Goal: Task Accomplishment & Management: Manage account settings

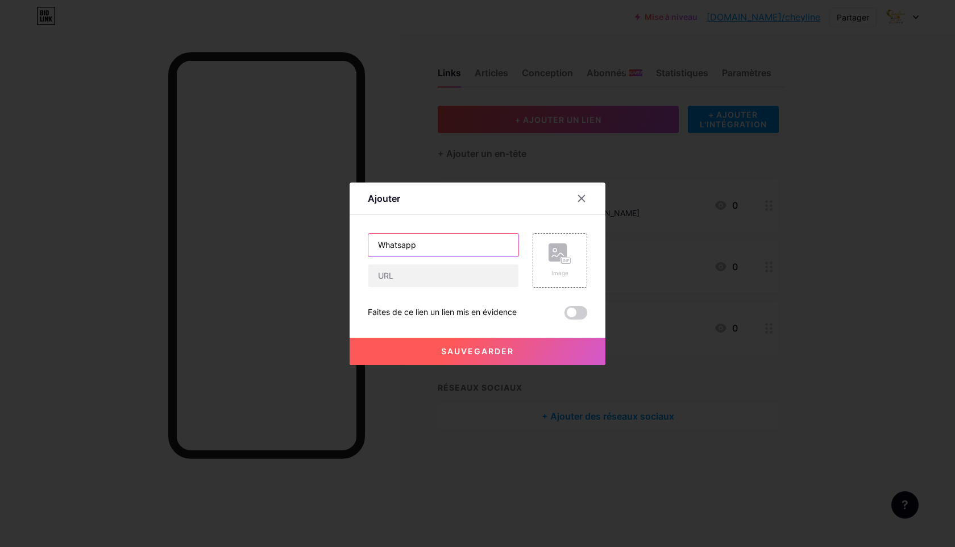
drag, startPoint x: 450, startPoint y: 249, endPoint x: 350, endPoint y: 245, distance: 100.1
click at [350, 245] on div "Ajouter Contenu YouTube Lisez des vidéos YouTube sans quitter votre page. AJOUT…" at bounding box center [478, 273] width 256 height 182
paste input "w"
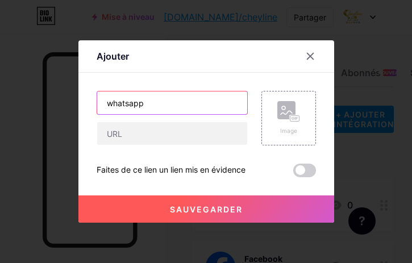
type input "whatsapp"
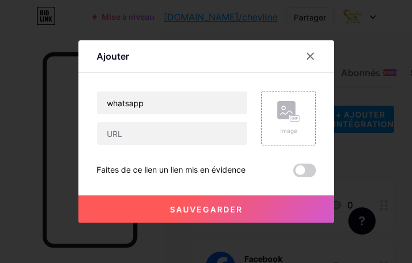
drag, startPoint x: 252, startPoint y: 13, endPoint x: 203, endPoint y: 13, distance: 49.5
click at [252, 13] on div at bounding box center [206, 131] width 412 height 263
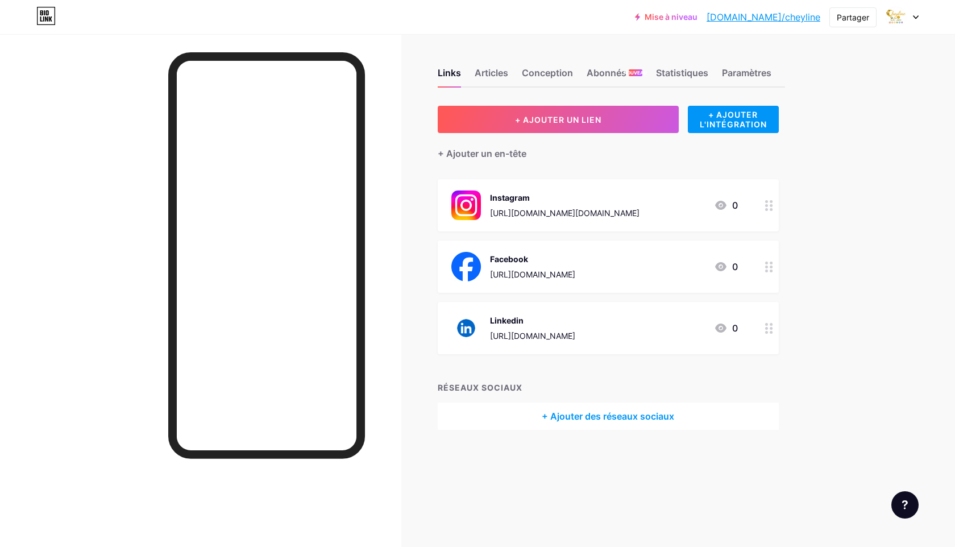
click at [601, 416] on font "+ Ajouter des réseaux sociaux" at bounding box center [608, 415] width 132 height 11
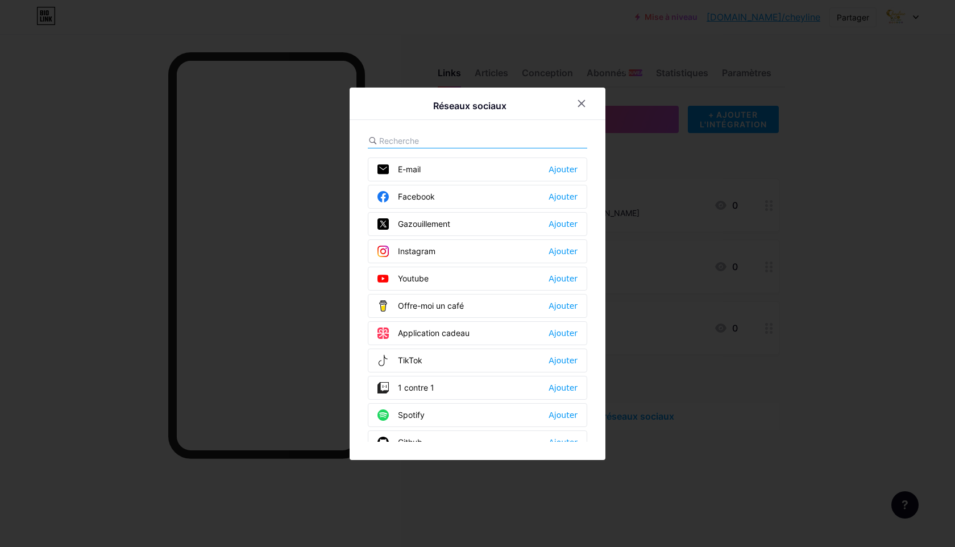
scroll to position [1025, 0]
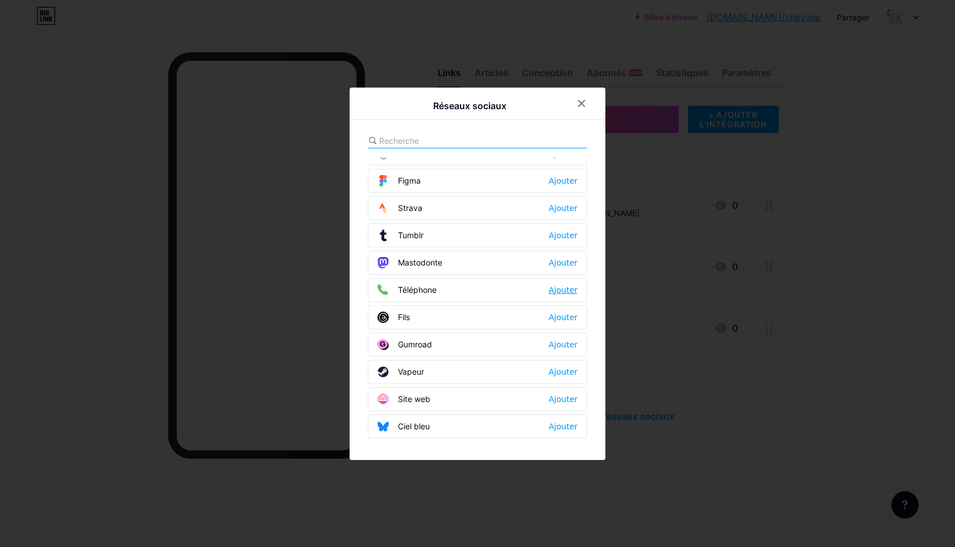
click at [553, 292] on font "Ajouter" at bounding box center [563, 289] width 29 height 9
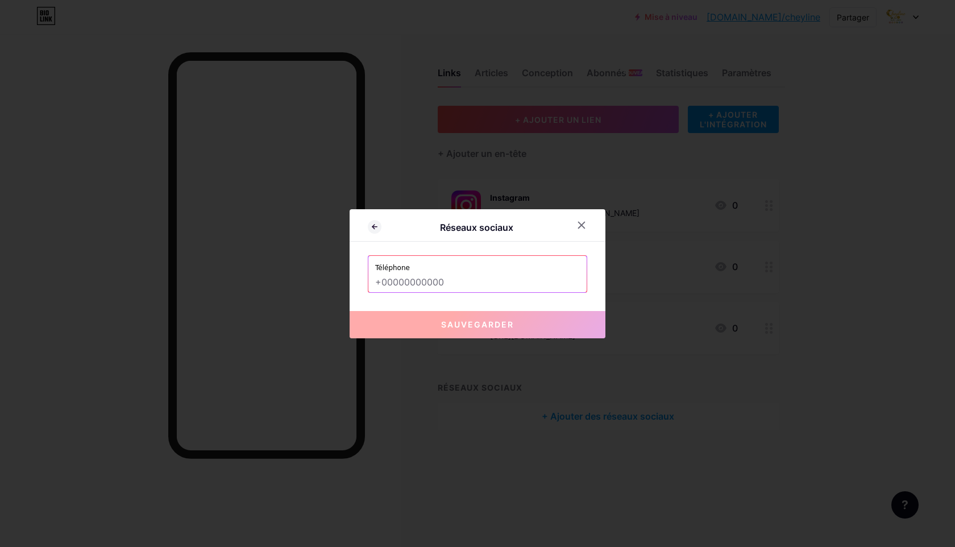
click at [434, 279] on input "text" at bounding box center [477, 282] width 205 height 19
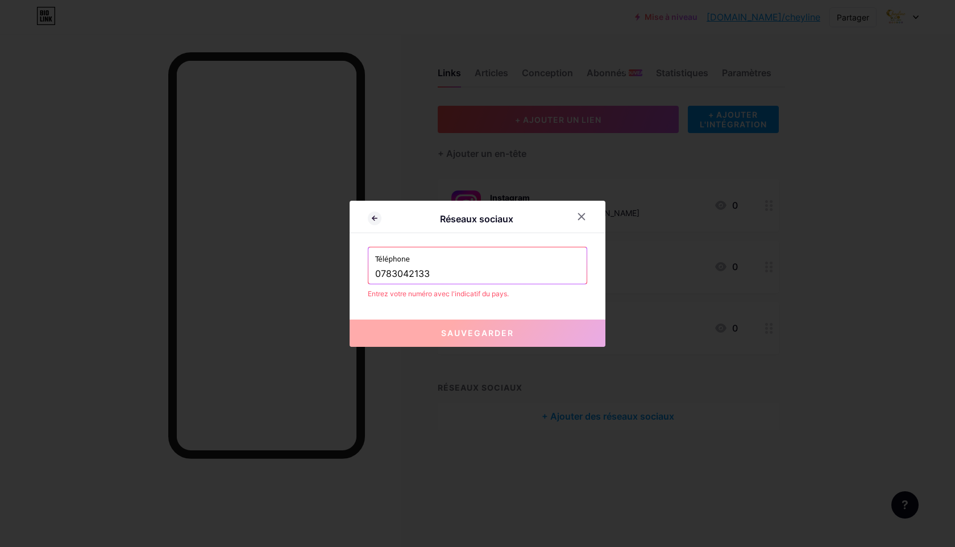
click at [377, 271] on input "0783042133" at bounding box center [477, 273] width 205 height 19
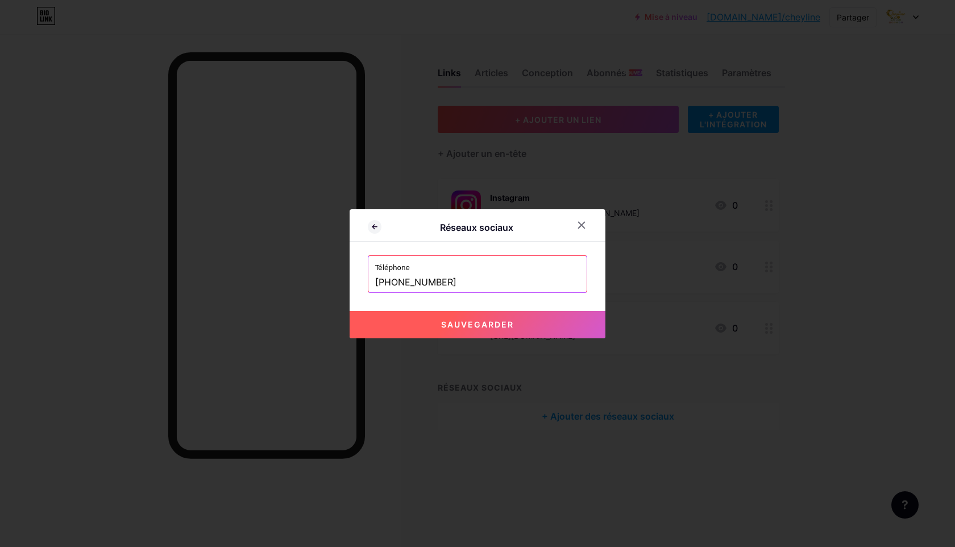
click at [507, 324] on font "Sauvegarder" at bounding box center [477, 324] width 73 height 10
type input "tel:[PHONE_NUMBER]"
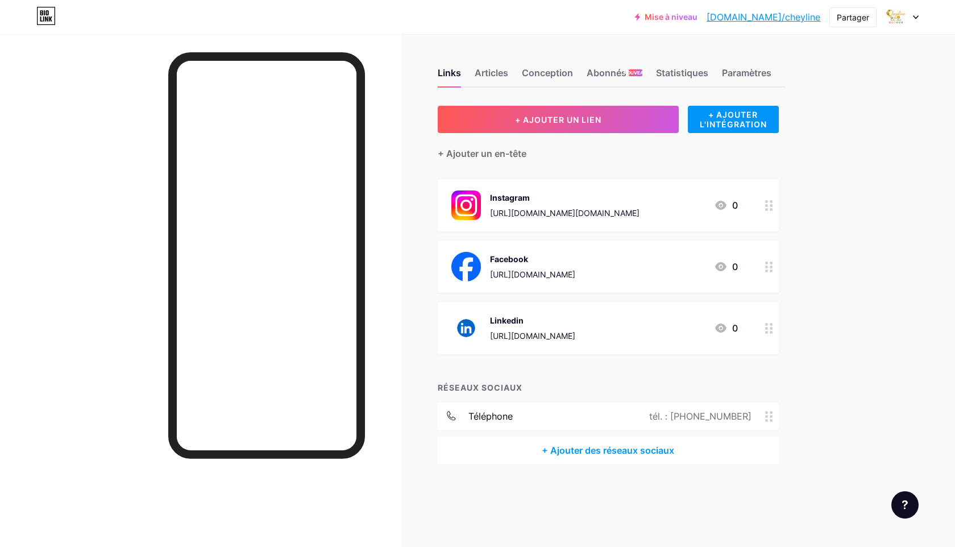
click at [567, 446] on font "+ Ajouter des réseaux sociaux" at bounding box center [608, 450] width 132 height 11
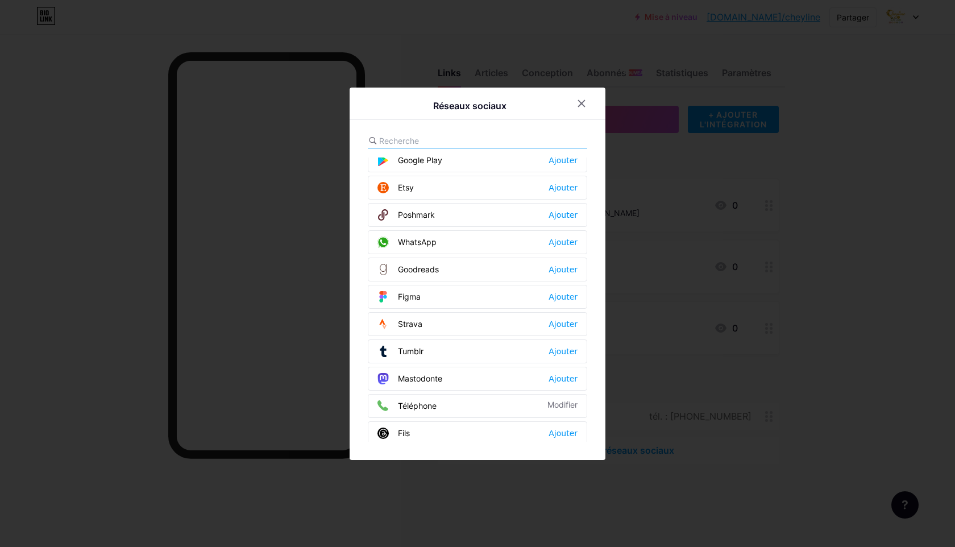
scroll to position [915, 0]
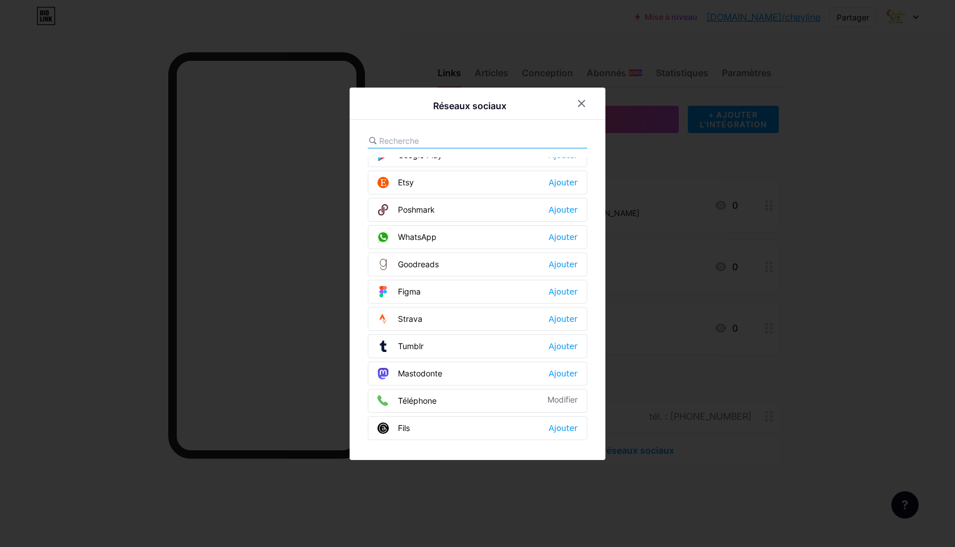
click at [452, 233] on div "WhatsApp Ajouter" at bounding box center [477, 237] width 219 height 24
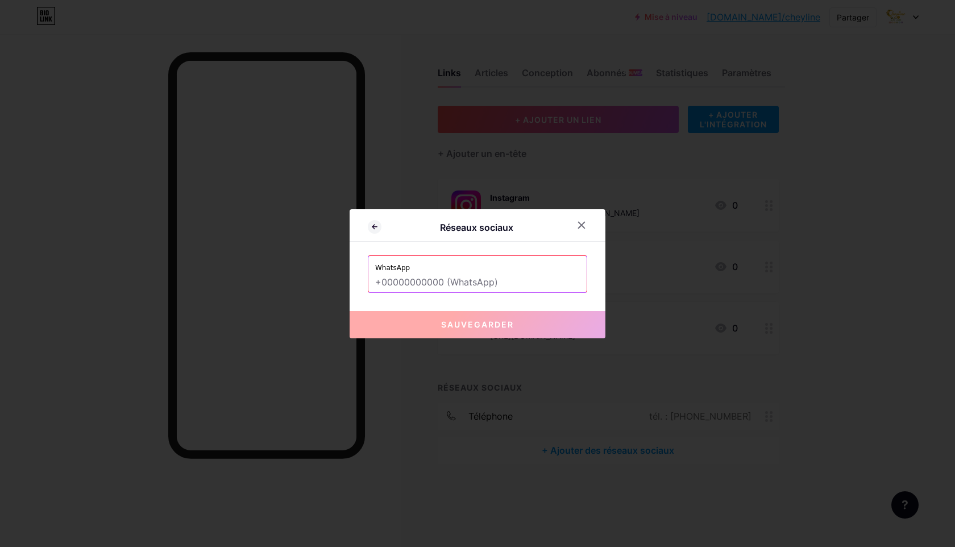
click at [418, 284] on input "text" at bounding box center [477, 282] width 205 height 19
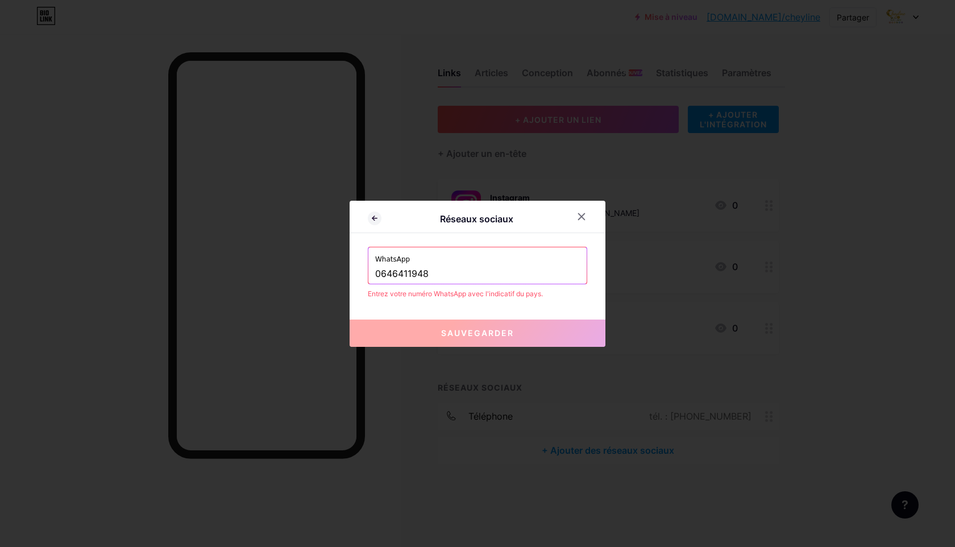
click at [376, 276] on input "0646411948" at bounding box center [477, 273] width 205 height 19
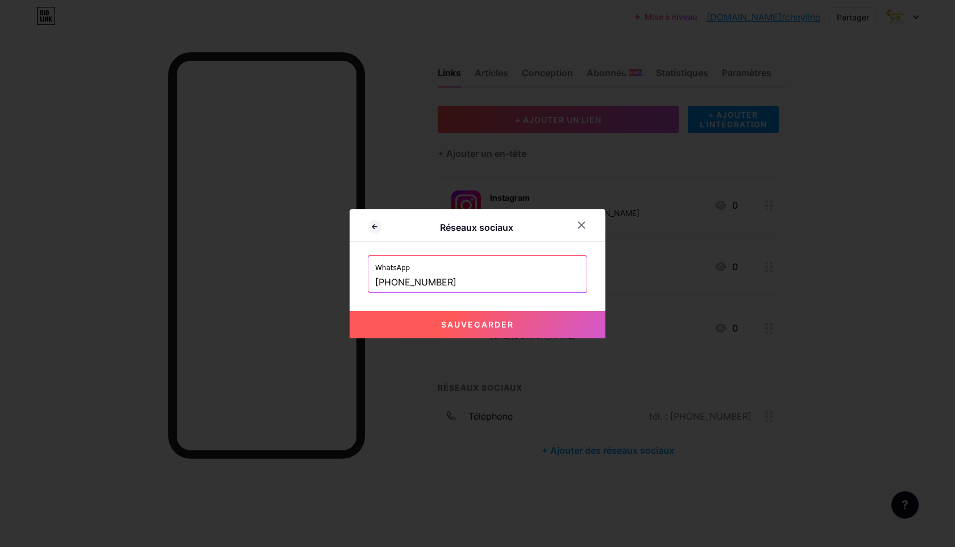
click at [525, 330] on button "Sauvegarder" at bounding box center [478, 324] width 256 height 27
type input "[URL][DOMAIN_NAME][PHONE_NUMBER]"
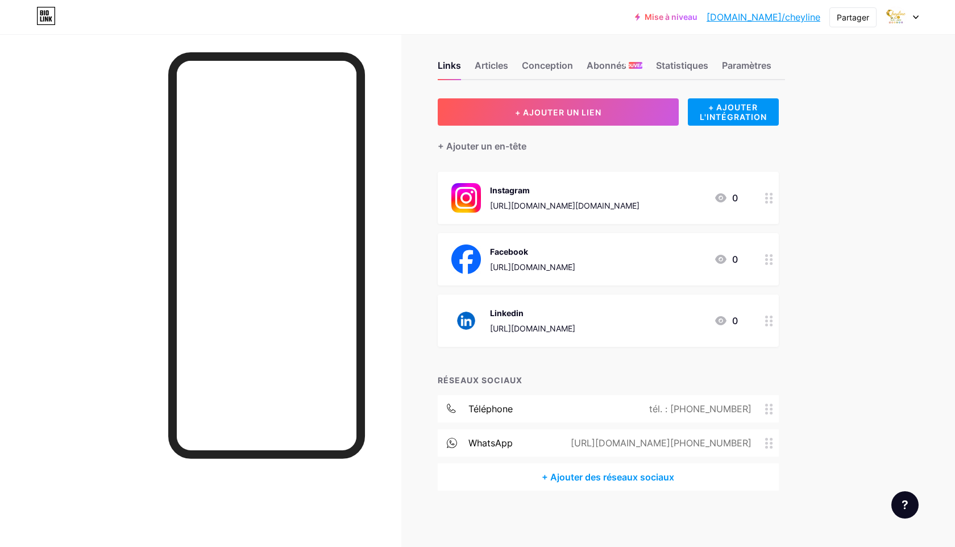
scroll to position [0, 0]
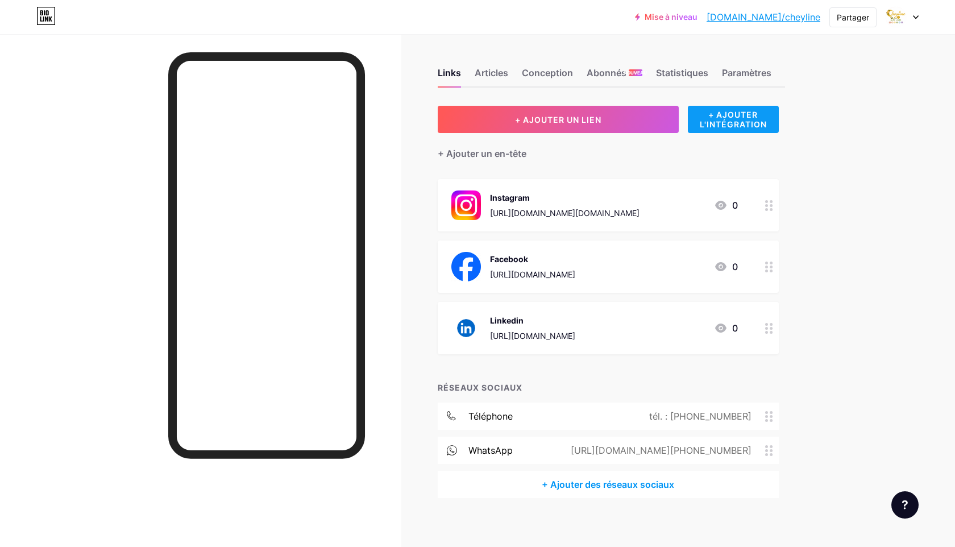
click at [756, 123] on font "+ AJOUTER L'INTÉGRATION" at bounding box center [733, 119] width 67 height 19
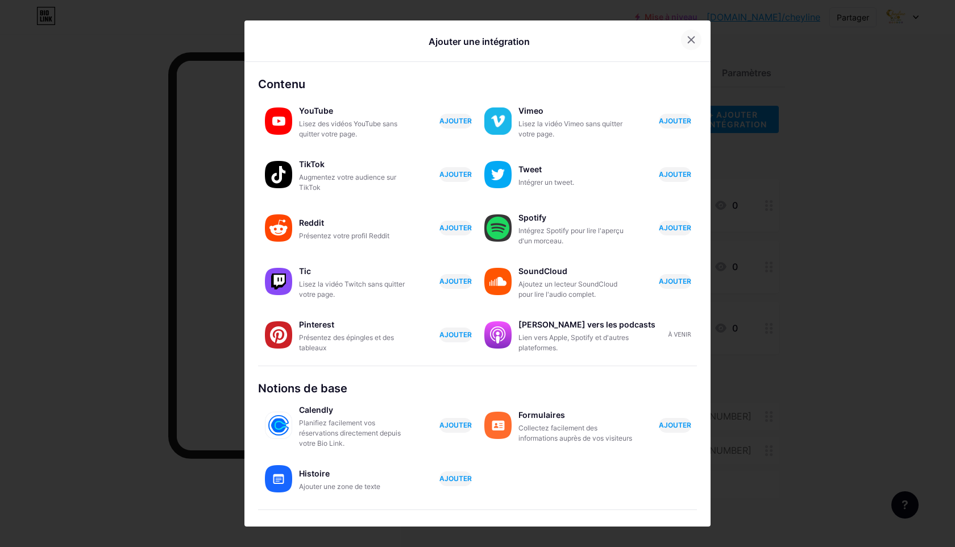
click at [692, 41] on div at bounding box center [691, 40] width 20 height 20
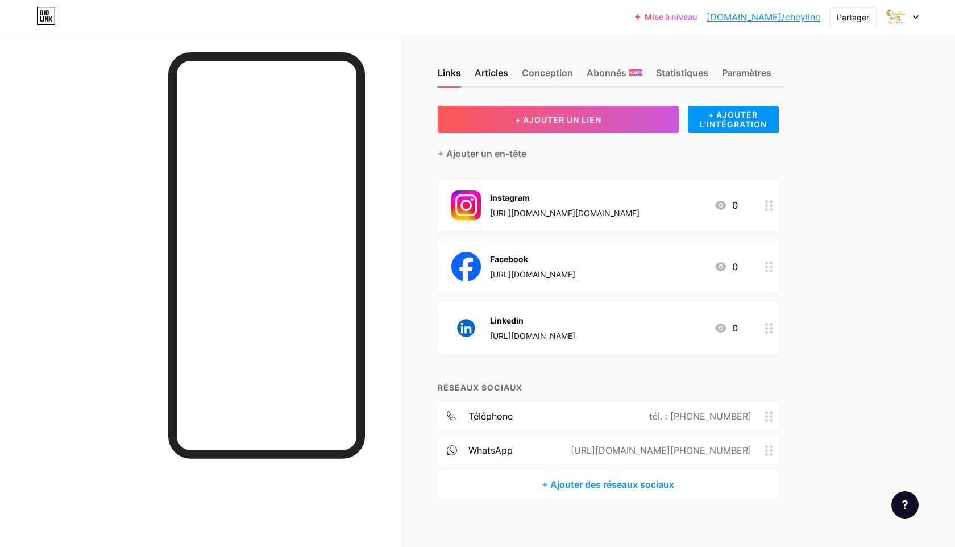
click at [498, 73] on font "Articles" at bounding box center [492, 72] width 34 height 11
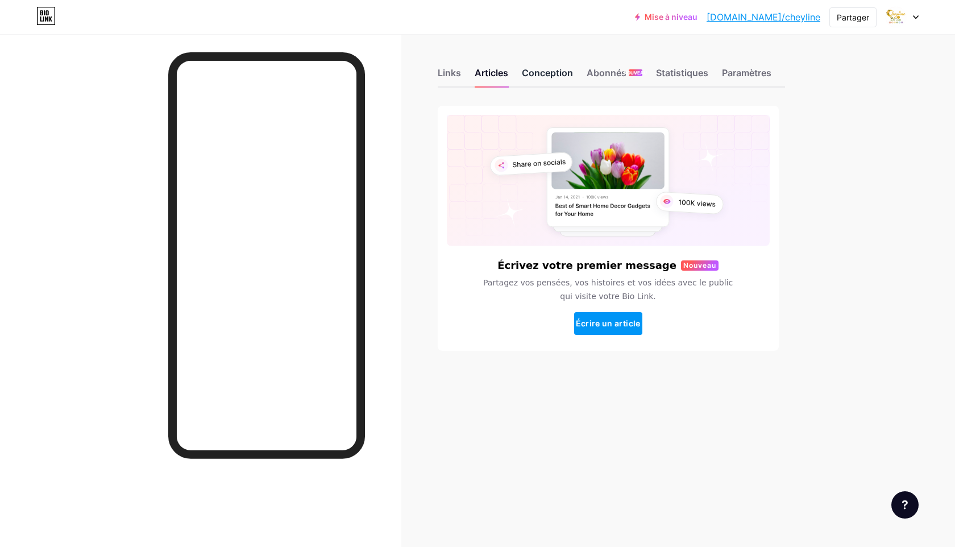
click at [558, 75] on font "Conception" at bounding box center [547, 72] width 51 height 11
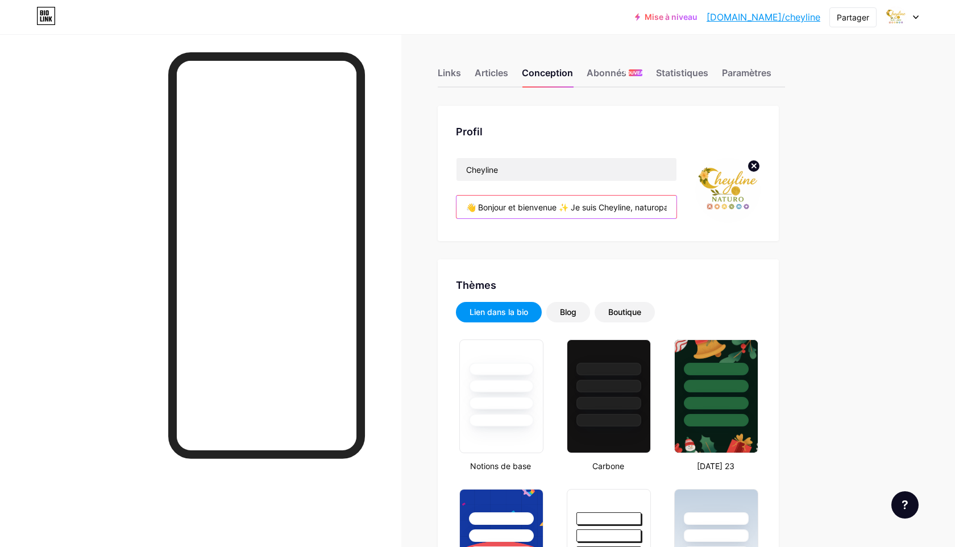
drag, startPoint x: 477, startPoint y: 206, endPoint x: 439, endPoint y: 206, distance: 38.1
click at [439, 206] on div "Profil Cheyline 👋 Bonjour et bienvenue ✨ Je suis Cheyline, naturopathe holistiq…" at bounding box center [608, 173] width 341 height 135
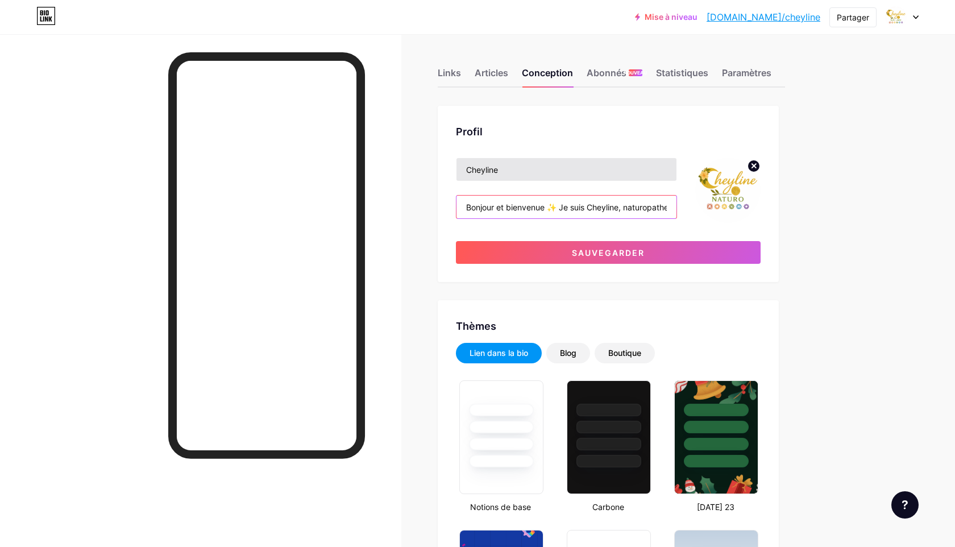
type input "Bonjour et bienvenue ✨ Je suis Cheyline, naturopathe holistique & énergéticienn…"
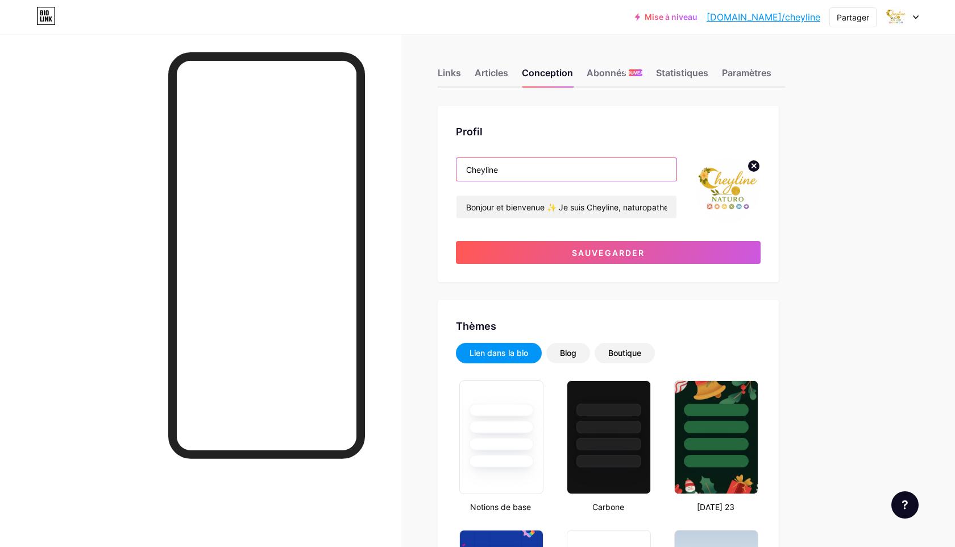
click at [562, 171] on input "Cheyline" at bounding box center [566, 169] width 220 height 23
paste input "equilibre de l ‘Âme du corps et des Émotions"
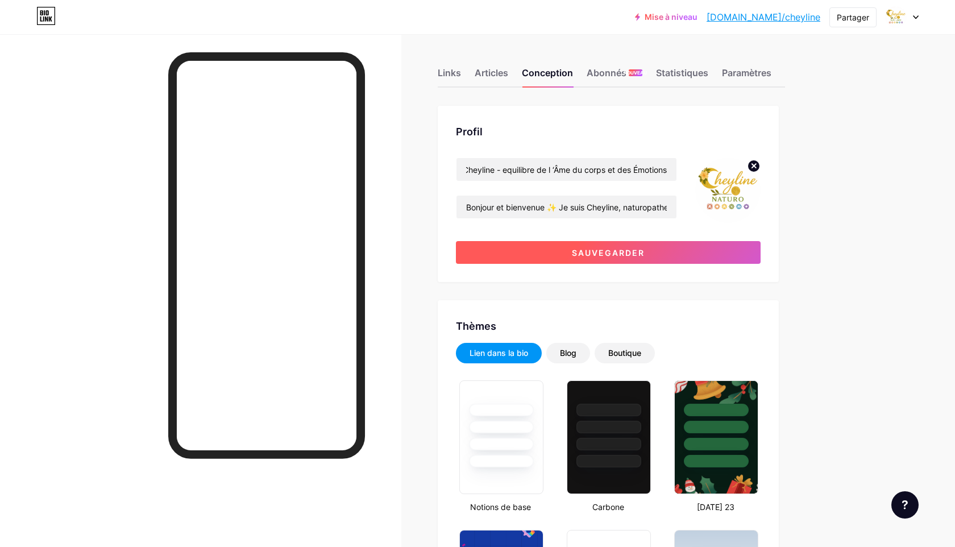
click at [657, 257] on button "Sauvegarder" at bounding box center [608, 252] width 305 height 23
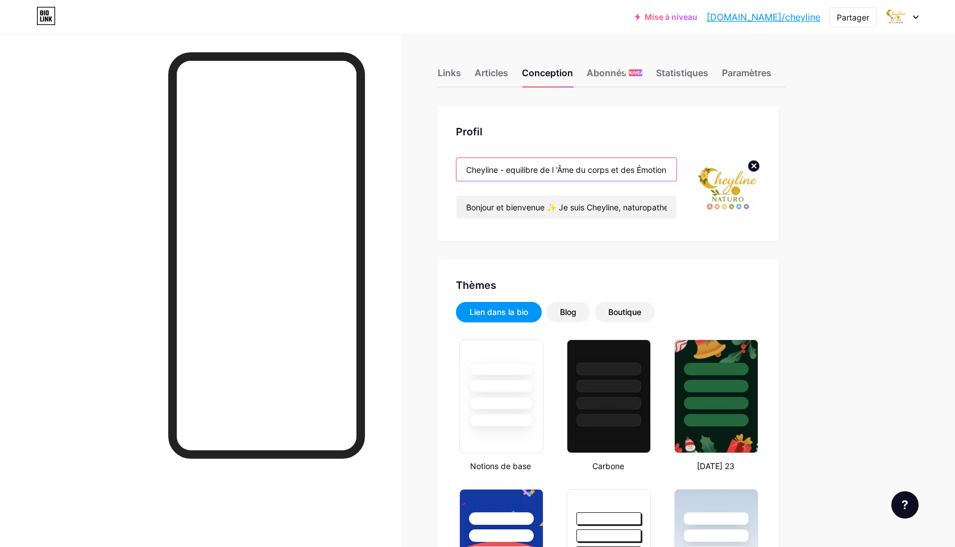
click at [511, 169] on input "Cheyline - equilibre de l ‘Âme du corps et des Émotions" at bounding box center [566, 169] width 220 height 23
drag, startPoint x: 512, startPoint y: 168, endPoint x: 458, endPoint y: 168, distance: 53.4
click at [458, 168] on input "Cheyline - equilibre de l ‘Âme du corps et des Émotions" at bounding box center [566, 169] width 220 height 23
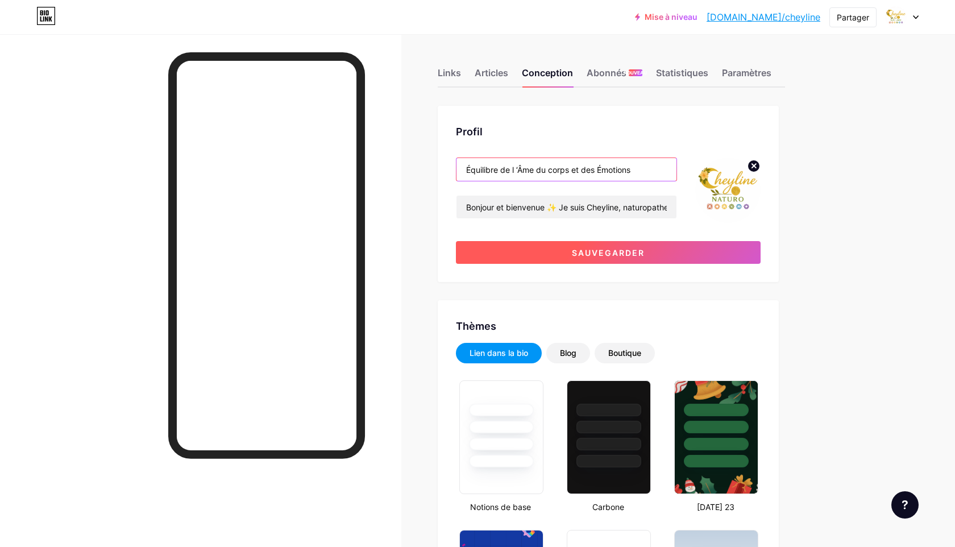
type input "Équilibre de l ‘Âme du corps et des Émotions"
click at [642, 254] on font "Sauvegarder" at bounding box center [608, 253] width 73 height 10
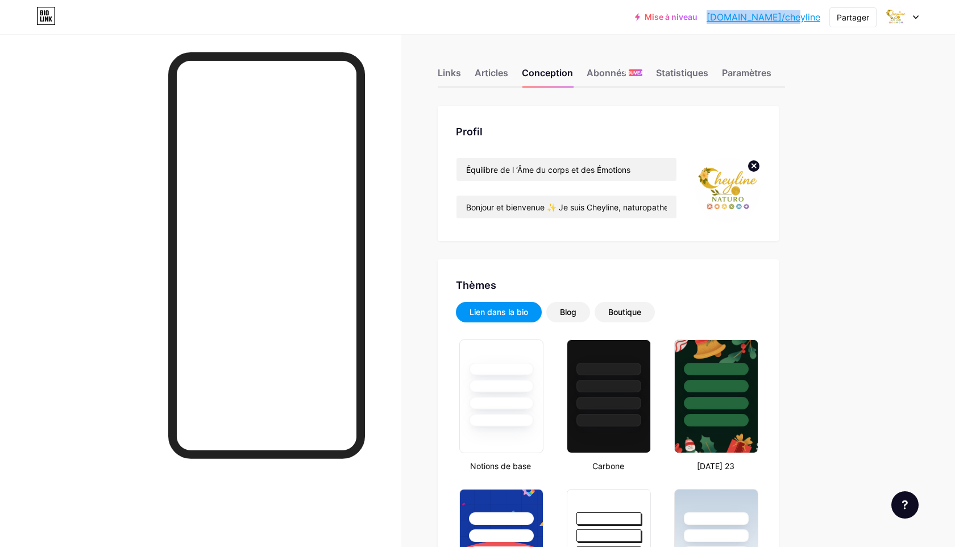
copy font "[DOMAIN_NAME]/cheyline"
click at [451, 74] on font "Links" at bounding box center [449, 72] width 23 height 11
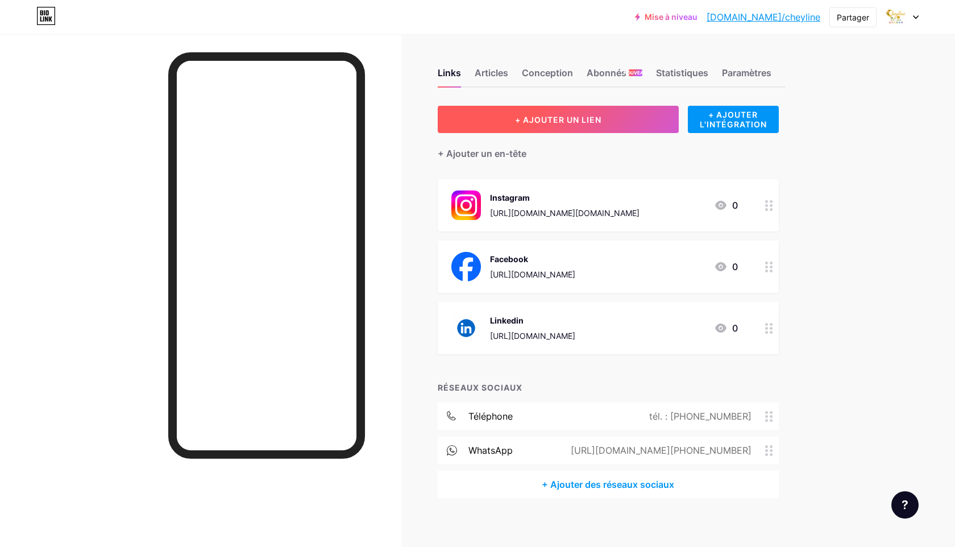
click at [524, 122] on font "+ AJOUTER UN LIEN" at bounding box center [558, 120] width 86 height 10
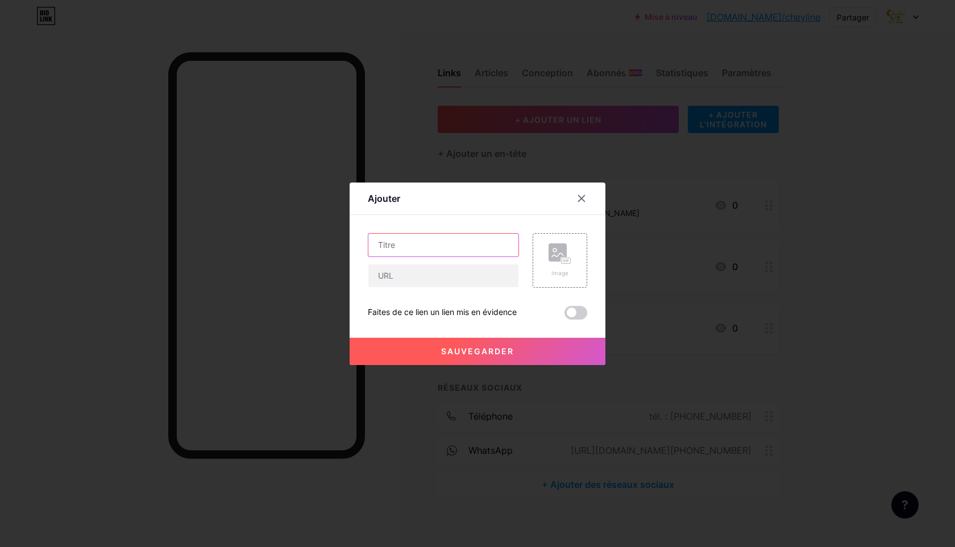
click at [481, 248] on input "text" at bounding box center [443, 245] width 150 height 23
type input "Tél"
click at [433, 275] on input "text" at bounding box center [443, 275] width 150 height 23
type input "0783042133"
click at [495, 352] on font "Sauvegarder" at bounding box center [477, 351] width 73 height 10
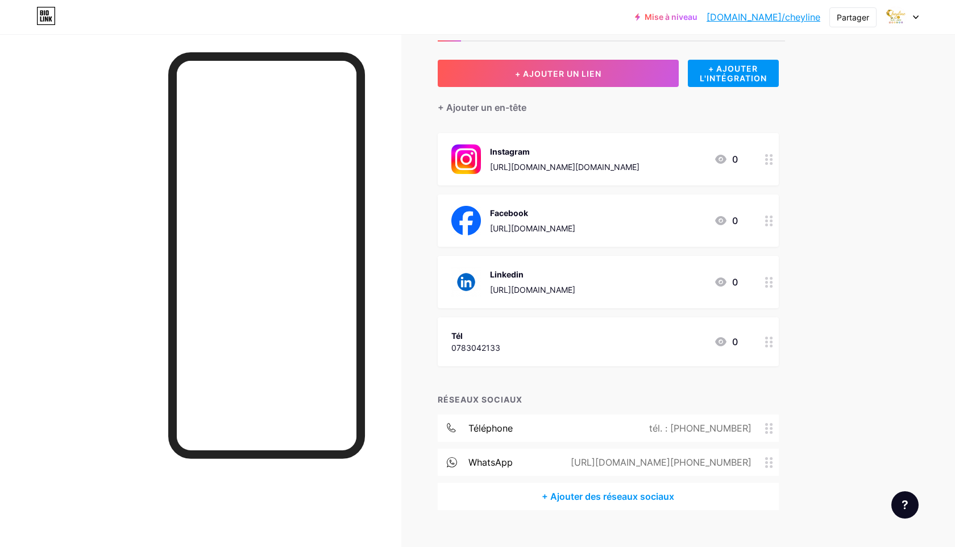
scroll to position [65, 0]
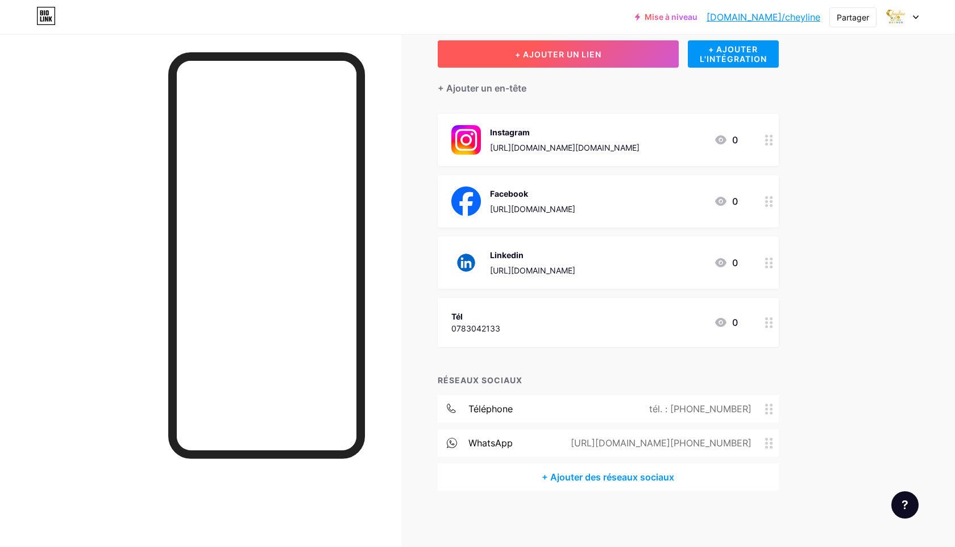
click at [554, 58] on font "+ AJOUTER UN LIEN" at bounding box center [558, 54] width 86 height 10
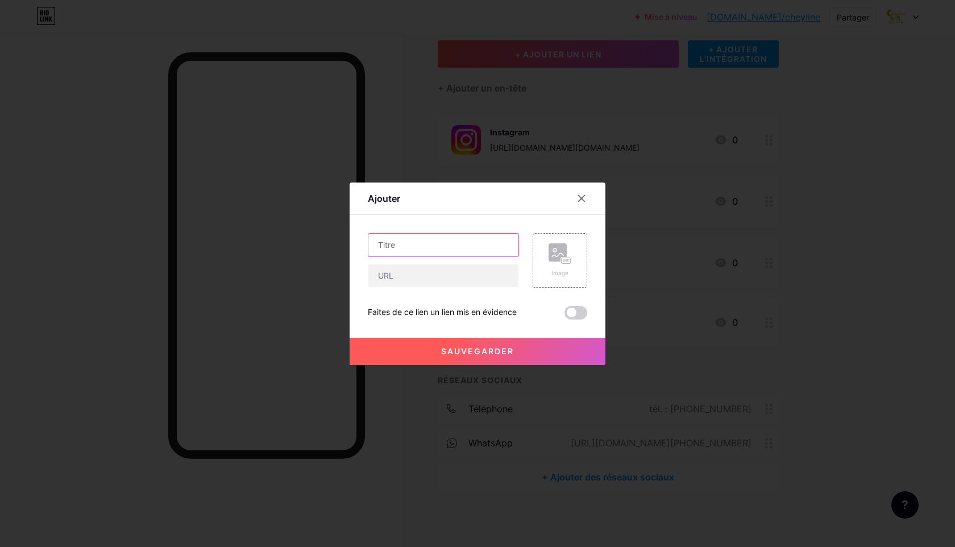
click at [468, 248] on input "text" at bounding box center [443, 245] width 150 height 23
paste input "[DOMAIN_NAME]/cheyline"
type input "[DOMAIN_NAME]/cheyline"
drag, startPoint x: 459, startPoint y: 244, endPoint x: 377, endPoint y: 244, distance: 82.4
click at [377, 244] on input "[DOMAIN_NAME]/cheyline" at bounding box center [443, 245] width 150 height 23
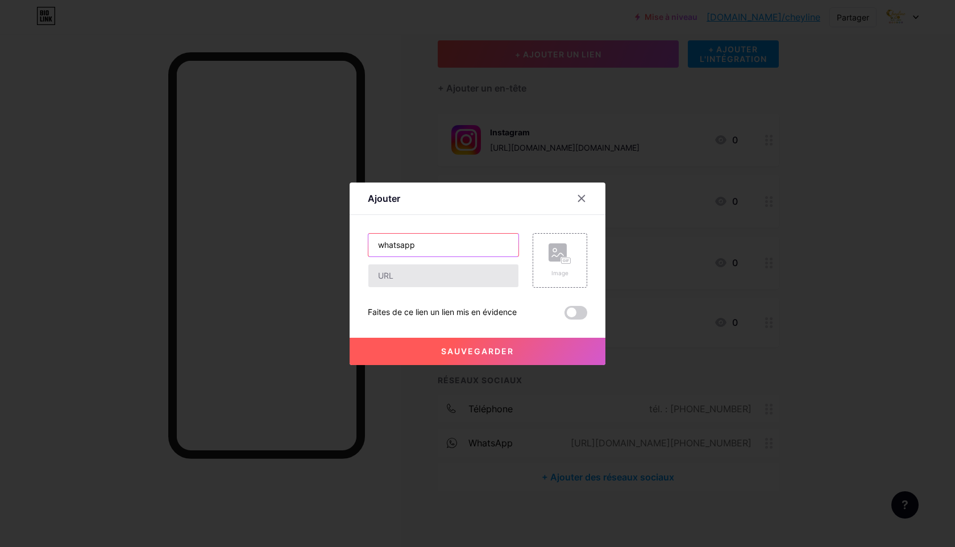
type input "whatsapp"
click at [474, 284] on input "text" at bounding box center [443, 275] width 150 height 23
click at [399, 298] on div "whatsapp Image Faites de ce lien un lien mis en évidence Sauvegarder" at bounding box center [477, 276] width 219 height 86
click at [433, 276] on input "text" at bounding box center [443, 275] width 150 height 23
type input "0646411948"
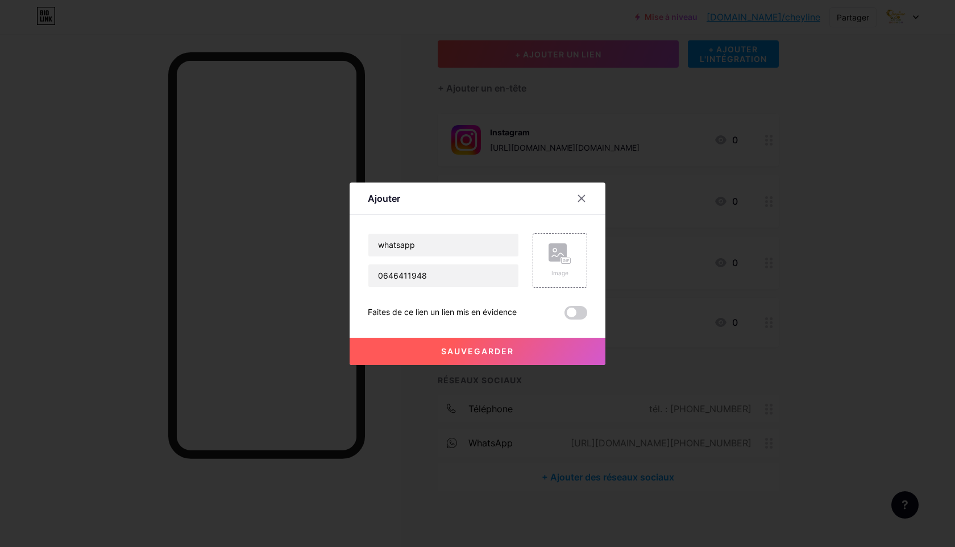
click at [436, 346] on button "Sauvegarder" at bounding box center [478, 351] width 256 height 27
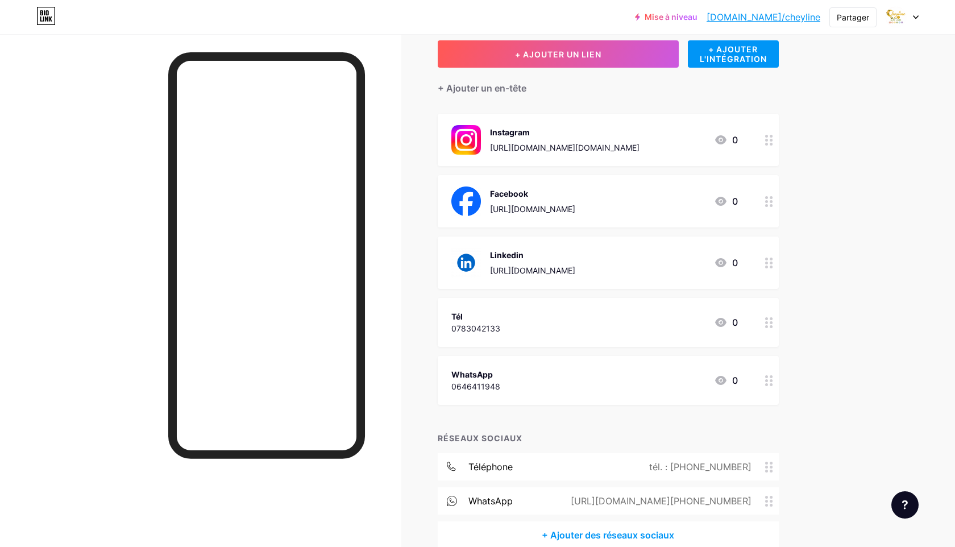
click at [808, 20] on font "[DOMAIN_NAME]/cheyline" at bounding box center [764, 16] width 114 height 11
click at [769, 325] on icon at bounding box center [769, 322] width 8 height 11
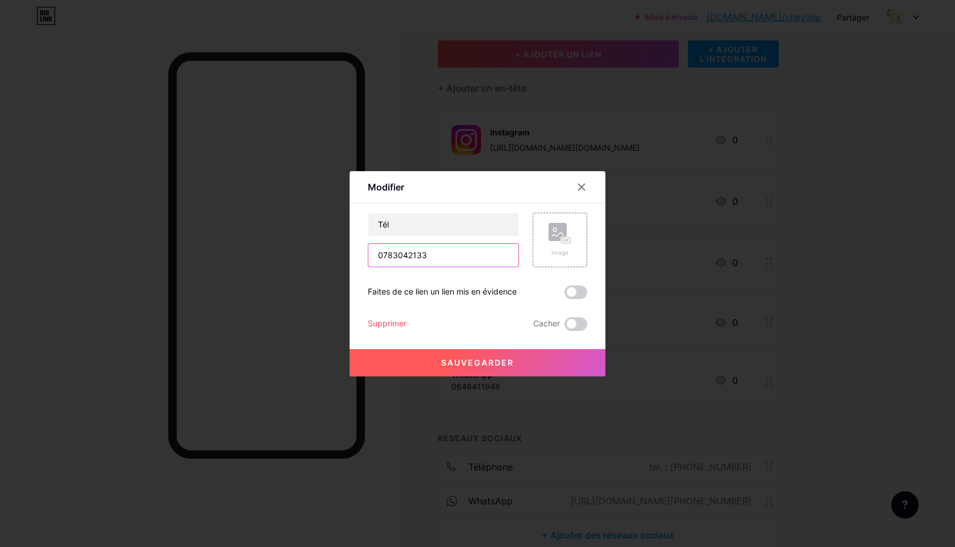
drag, startPoint x: 446, startPoint y: 251, endPoint x: 388, endPoint y: 250, distance: 58.0
click at [364, 246] on div "Modifier Contenu YouTube Lisez des vidéos YouTube sans quitter votre page. AJOU…" at bounding box center [478, 273] width 256 height 205
click at [413, 232] on input "Tél" at bounding box center [443, 224] width 150 height 23
drag, startPoint x: 411, startPoint y: 229, endPoint x: 356, endPoint y: 222, distance: 55.1
click at [356, 222] on div "Modifier Contenu YouTube Lisez des vidéos YouTube sans quitter votre page. AJOU…" at bounding box center [478, 273] width 256 height 205
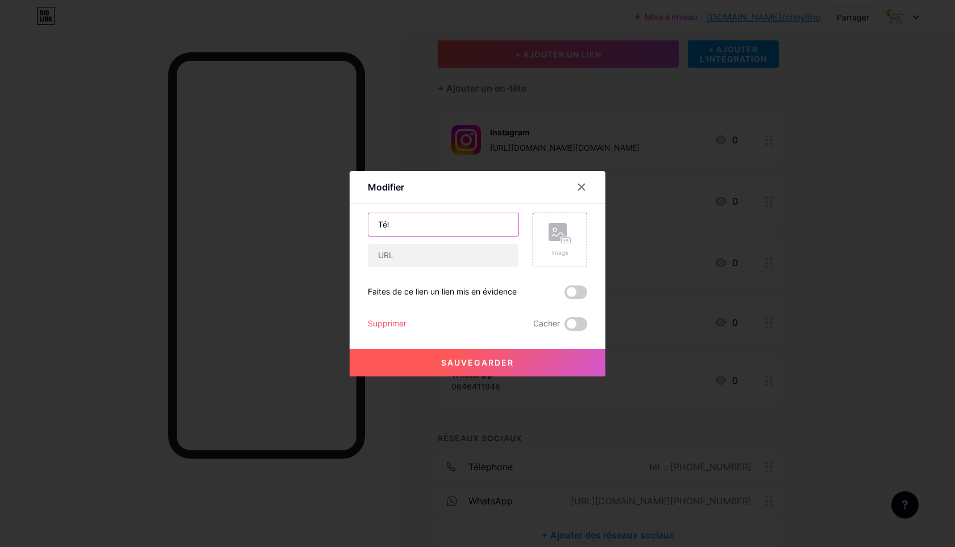
paste input "0783042133"
type input "0783042133"
click at [470, 359] on font "Sauvegarder" at bounding box center [477, 363] width 73 height 10
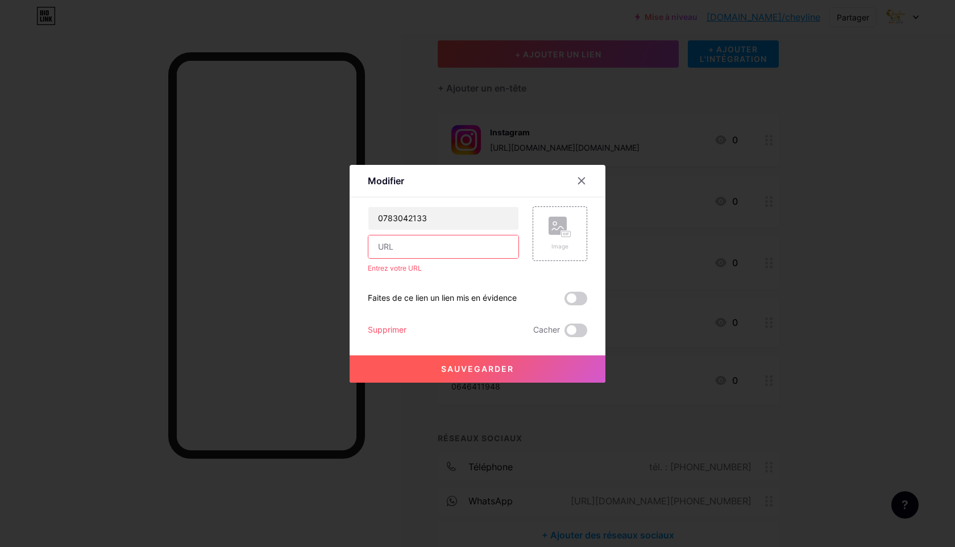
click at [423, 244] on input "text" at bounding box center [443, 246] width 150 height 23
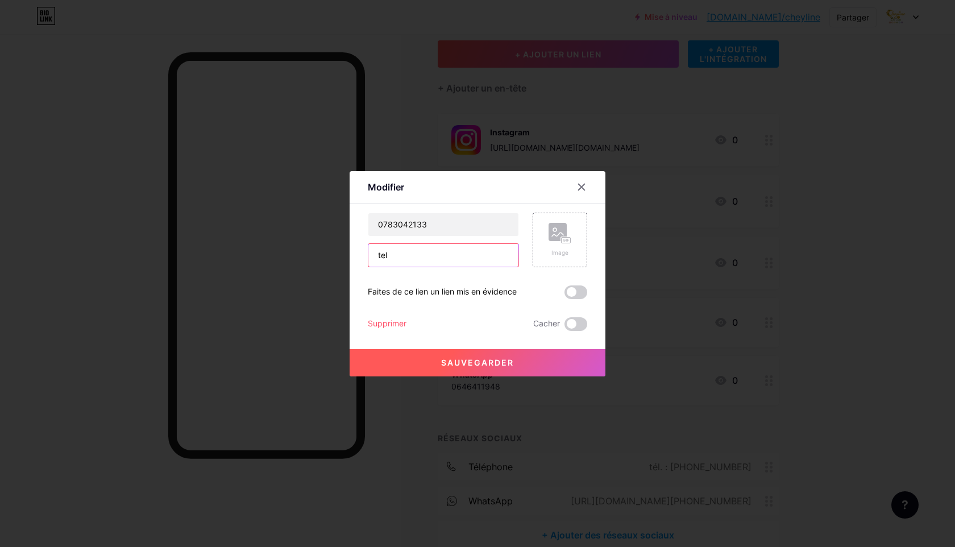
type input "tel"
click at [433, 358] on button "Sauvegarder" at bounding box center [478, 362] width 256 height 27
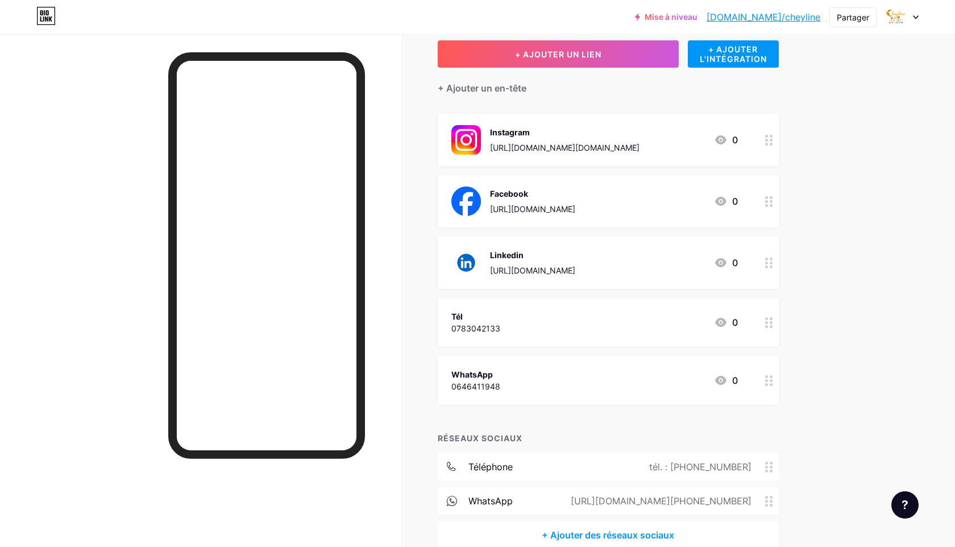
click at [793, 16] on font "[DOMAIN_NAME]/cheyline" at bounding box center [764, 16] width 114 height 11
click at [771, 467] on circle at bounding box center [771, 467] width 3 height 3
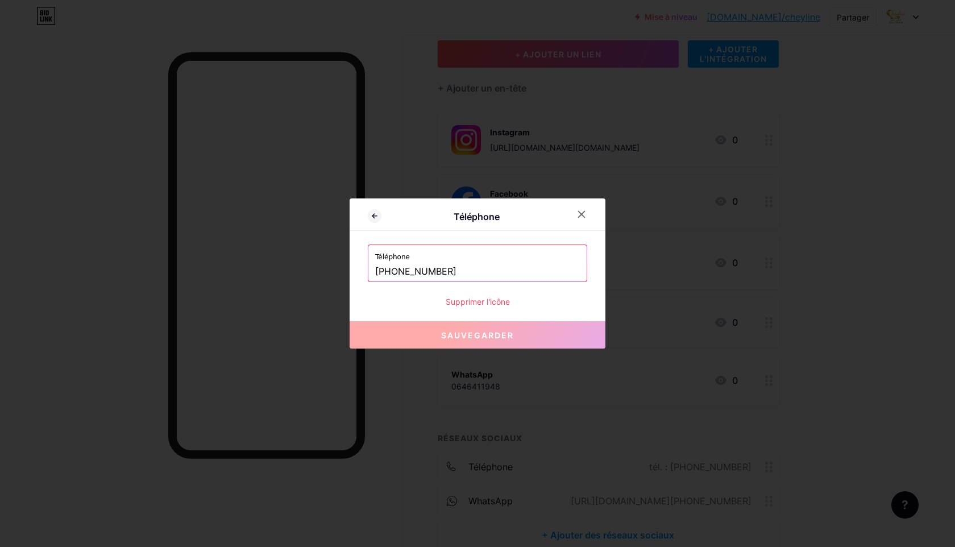
click at [485, 301] on font "Supprimer l'icône" at bounding box center [478, 302] width 64 height 10
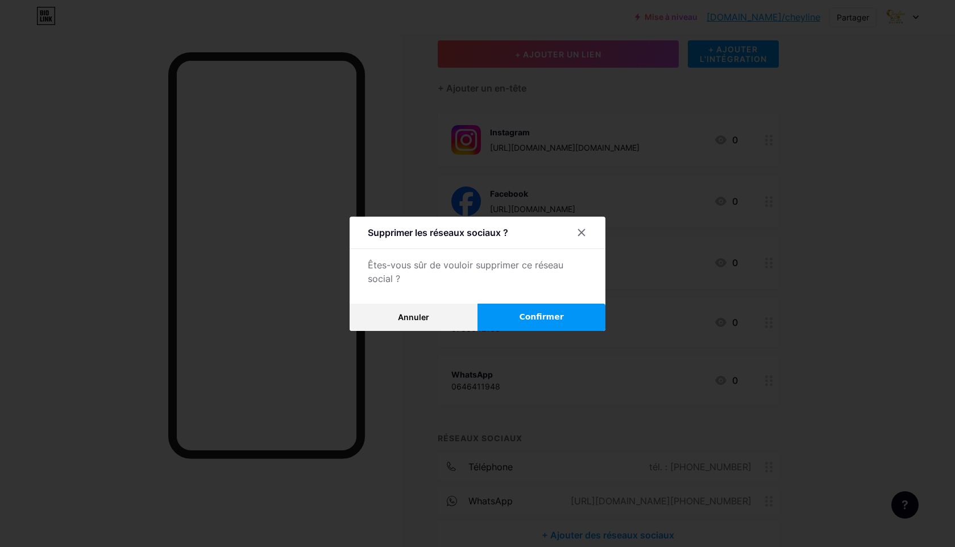
click at [500, 321] on button "Confirmer" at bounding box center [541, 317] width 128 height 27
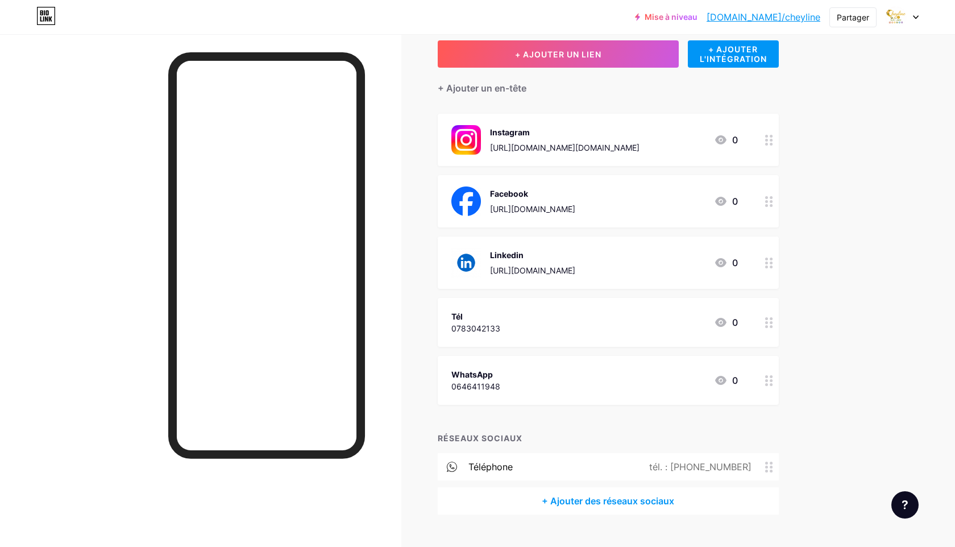
click at [763, 387] on div at bounding box center [768, 380] width 19 height 49
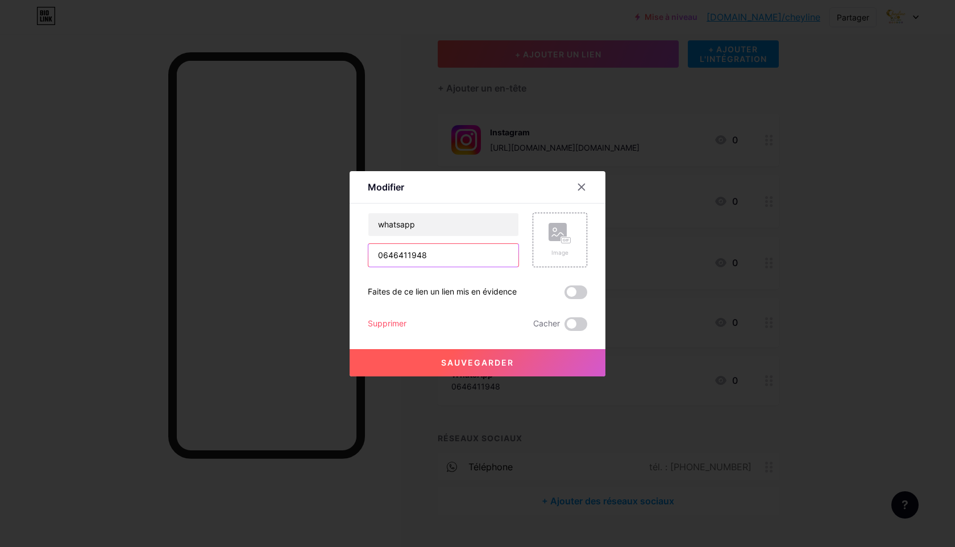
drag, startPoint x: 438, startPoint y: 257, endPoint x: 392, endPoint y: 254, distance: 46.2
click at [359, 250] on div "Modifier Contenu YouTube Lisez des vidéos YouTube sans quitter votre page. AJOU…" at bounding box center [478, 273] width 256 height 205
click at [414, 227] on input "whatsapp" at bounding box center [443, 224] width 150 height 23
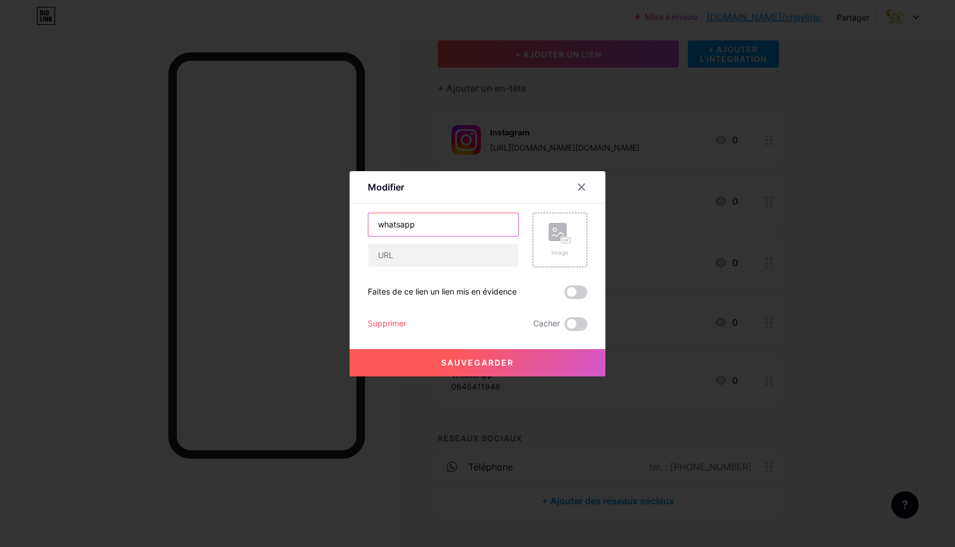
paste input "0646411948"
type input "0646411948"
click at [383, 252] on input "text" at bounding box center [443, 255] width 150 height 23
type input "whatsapp"
click at [429, 362] on button "Sauvegarder" at bounding box center [478, 362] width 256 height 27
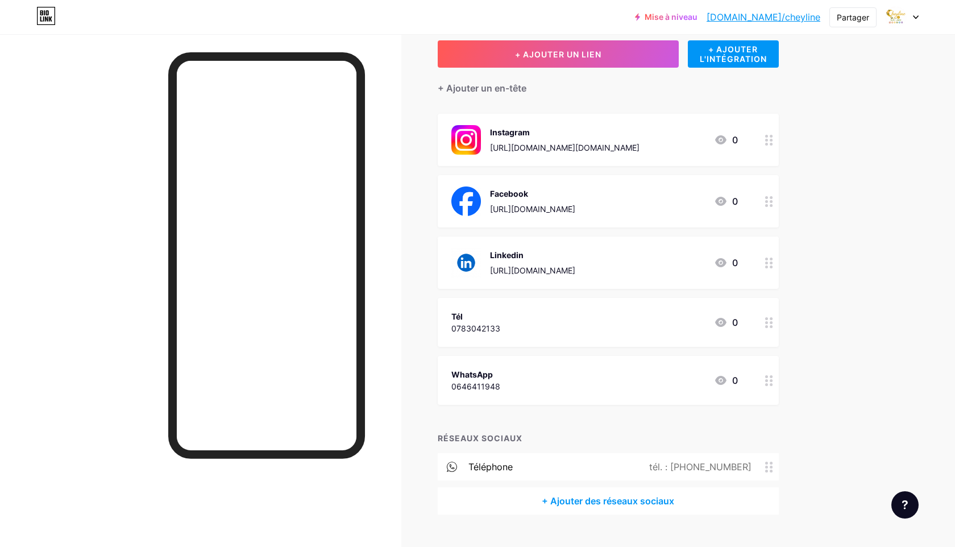
click at [767, 16] on font "[DOMAIN_NAME]/cheyline" at bounding box center [764, 16] width 114 height 11
click at [772, 467] on icon at bounding box center [769, 467] width 8 height 11
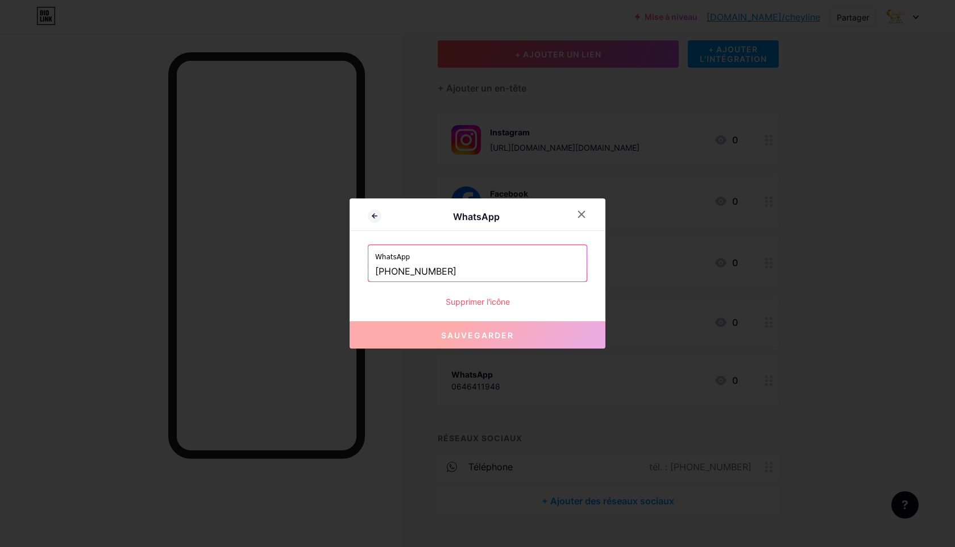
click at [475, 305] on font "Supprimer l'icône" at bounding box center [478, 302] width 64 height 10
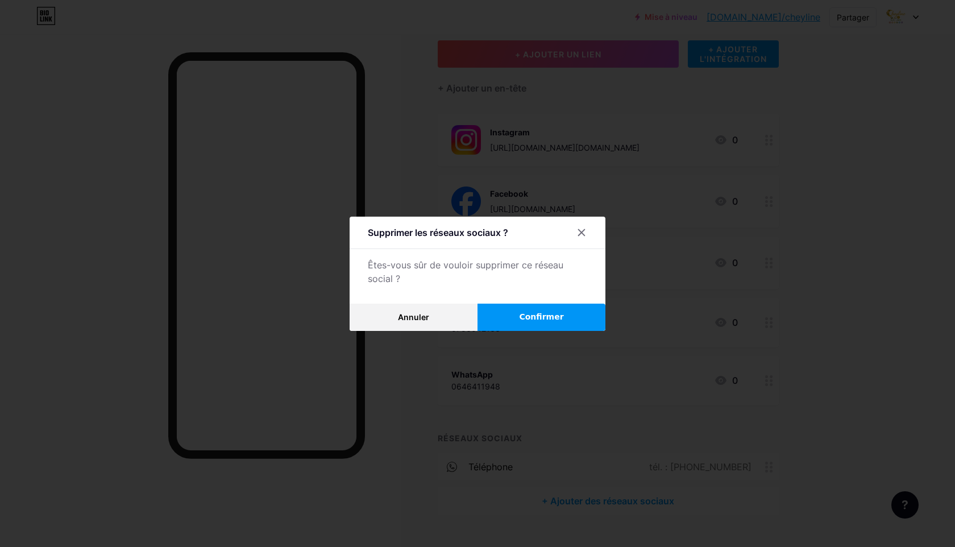
click at [529, 314] on font "Confirmer" at bounding box center [541, 316] width 44 height 9
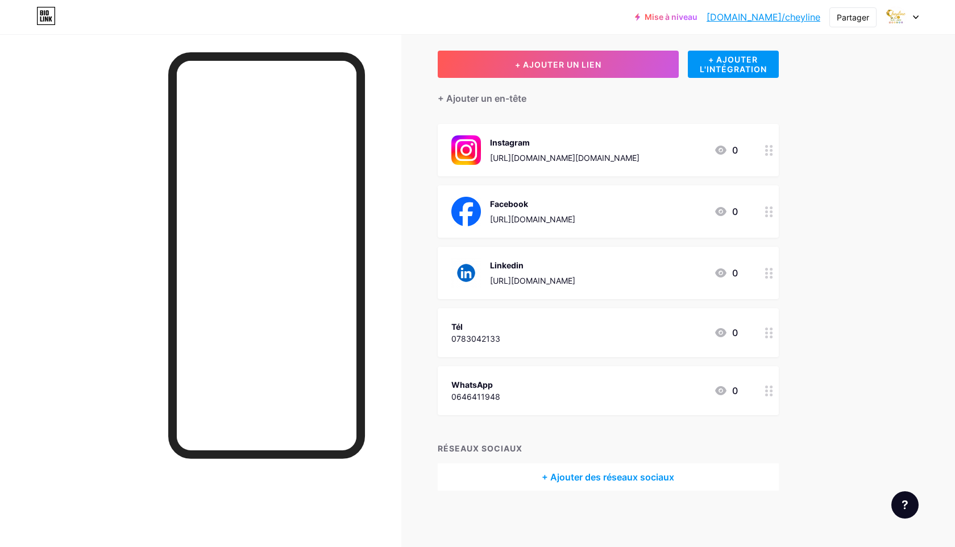
click at [774, 392] on div at bounding box center [768, 390] width 19 height 49
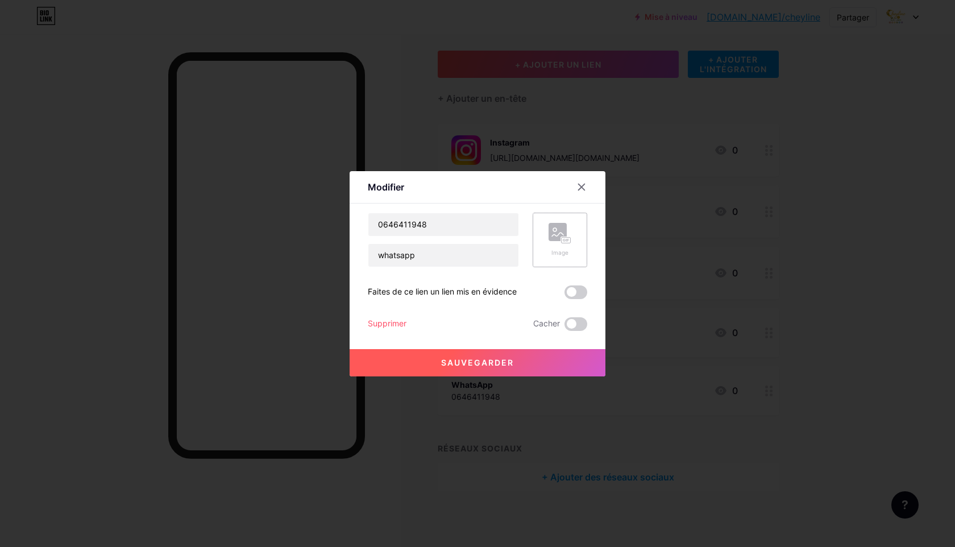
click at [555, 244] on div "Image" at bounding box center [560, 240] width 23 height 34
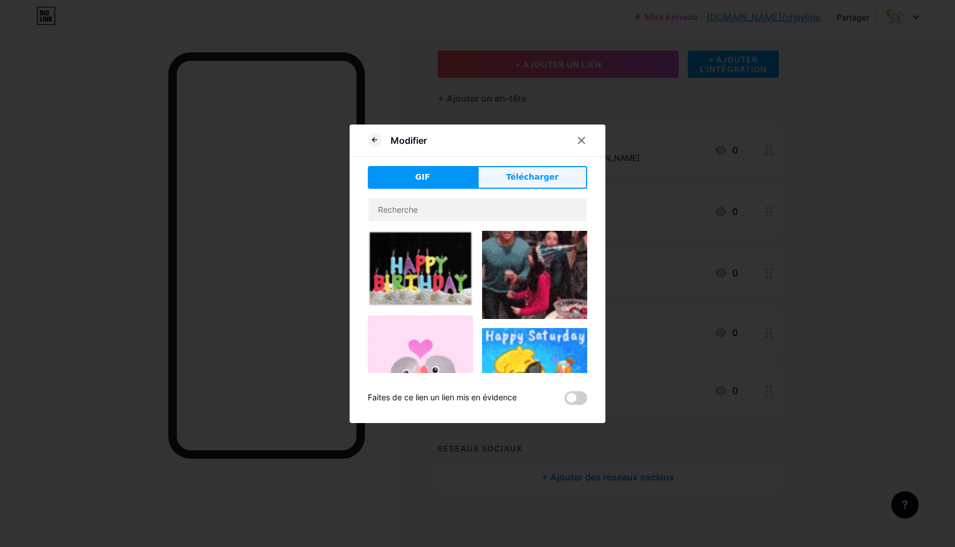
click at [517, 174] on font "Télécharger" at bounding box center [532, 176] width 53 height 9
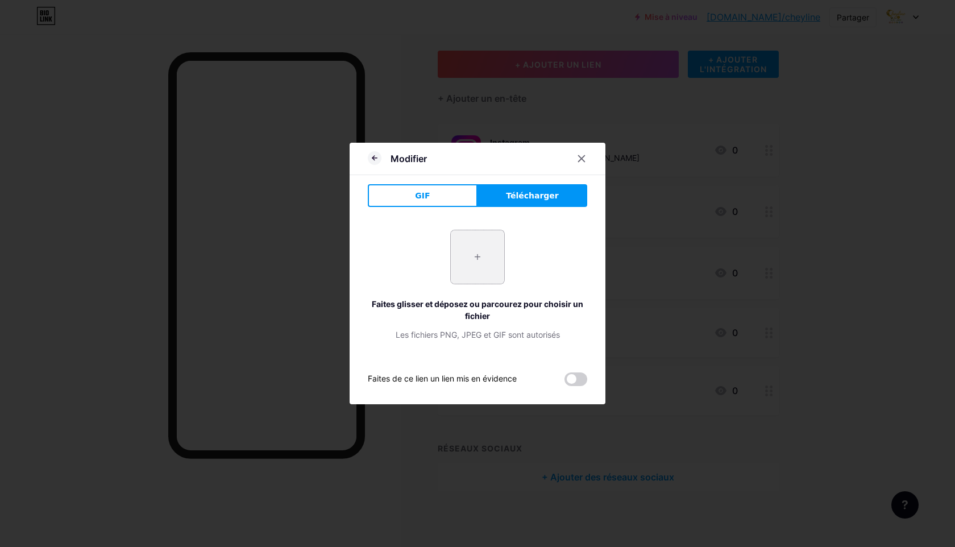
click at [476, 262] on input "file" at bounding box center [477, 256] width 53 height 53
type input "C:\fakepath\whatsapp logo.avif"
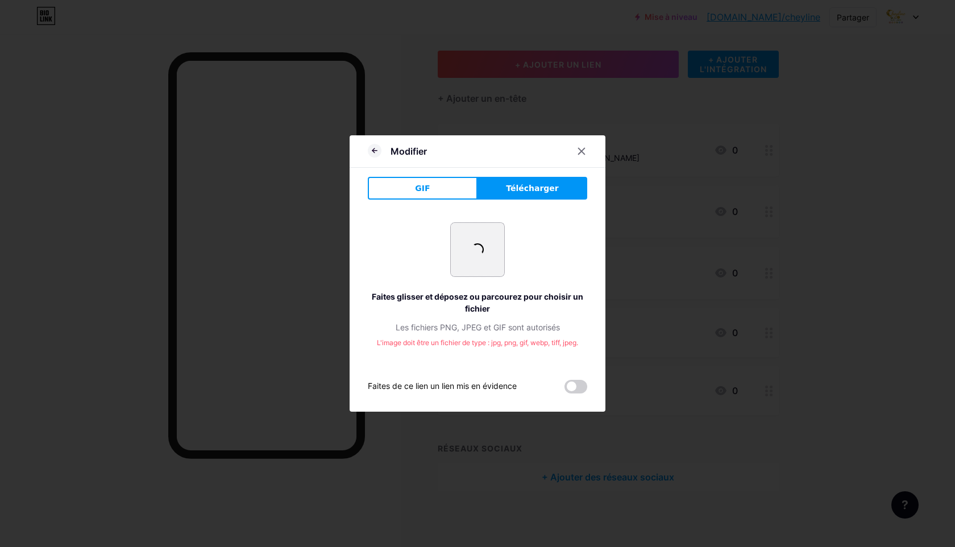
click at [479, 266] on input "file" at bounding box center [477, 249] width 53 height 53
click at [477, 250] on span at bounding box center [478, 250] width 18 height 18
click at [543, 248] on div "+ Faites glisser et déposez ou parcourez pour choisir un fichier Les fichiers P…" at bounding box center [477, 277] width 219 height 111
click at [495, 244] on input "file" at bounding box center [477, 249] width 53 height 53
type input "C:\fakepath\whatsapp.jpg"
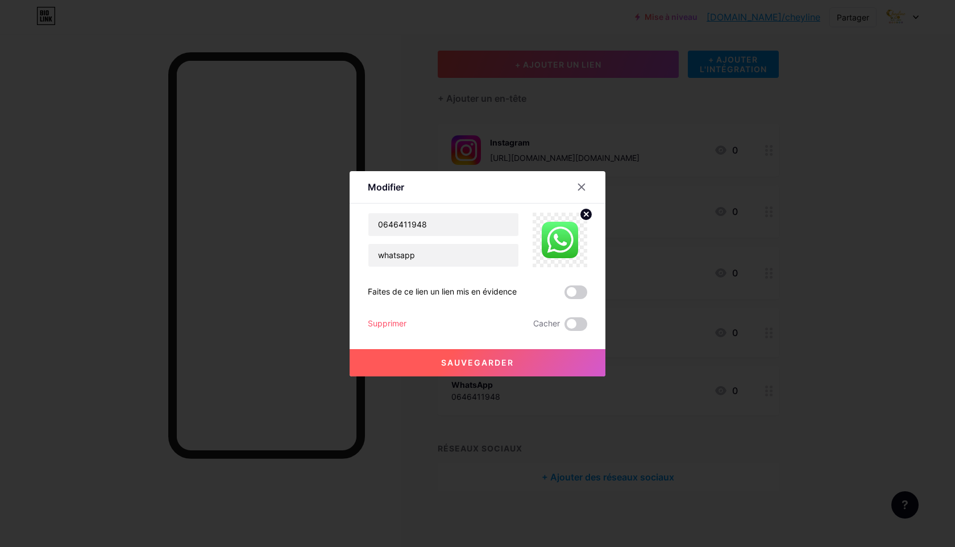
click at [462, 366] on font "Sauvegarder" at bounding box center [477, 363] width 73 height 10
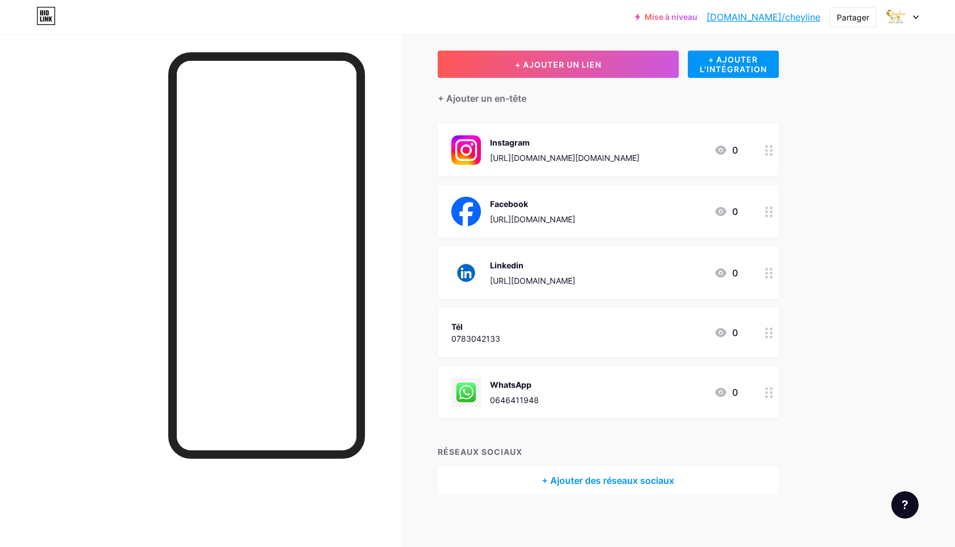
click at [674, 394] on div "WhatsApp 0646411948 0" at bounding box center [594, 392] width 286 height 30
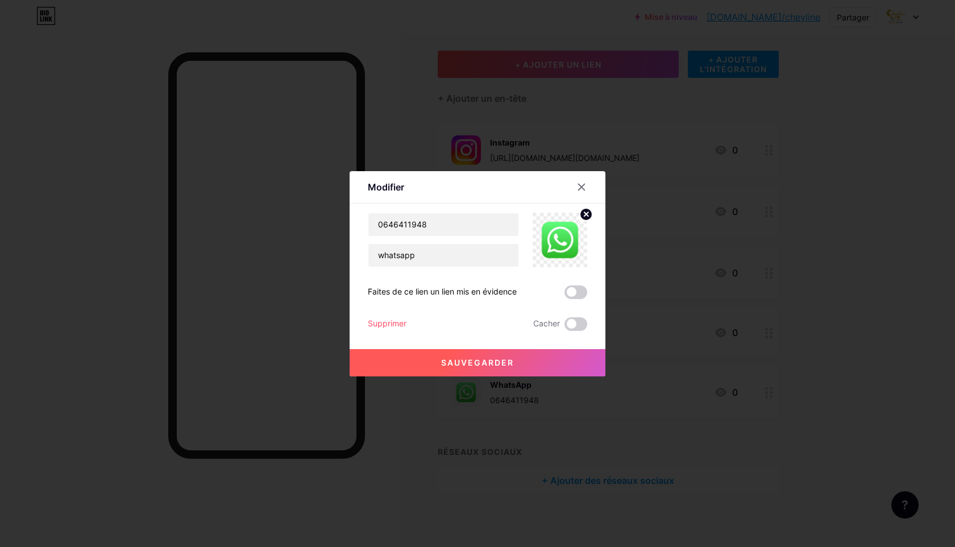
click at [573, 247] on img at bounding box center [560, 240] width 55 height 55
drag, startPoint x: 585, startPoint y: 216, endPoint x: 578, endPoint y: 218, distance: 7.0
click at [585, 216] on circle at bounding box center [586, 214] width 13 height 13
click at [563, 239] on icon at bounding box center [564, 240] width 3 height 3
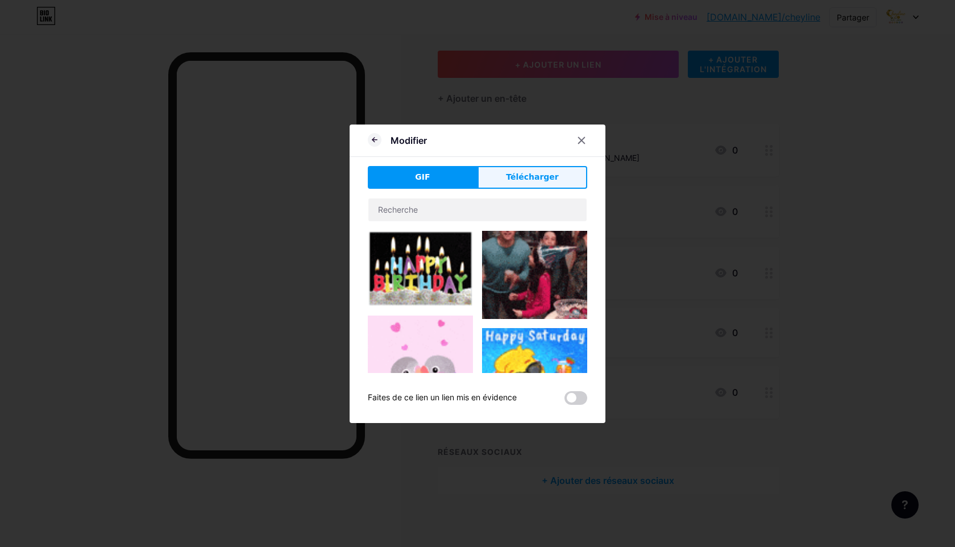
click at [512, 180] on font "Télécharger" at bounding box center [532, 176] width 53 height 9
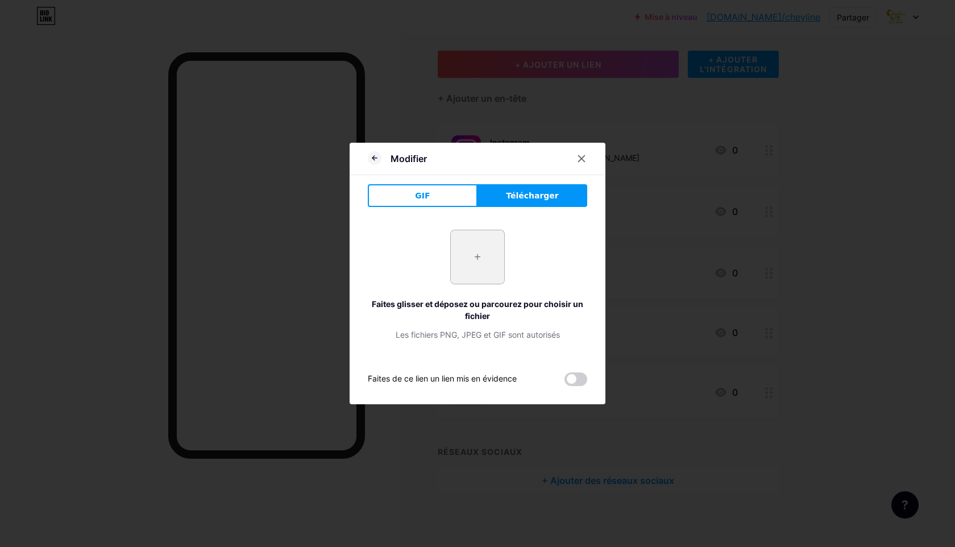
click at [473, 277] on input "file" at bounding box center [477, 256] width 53 height 53
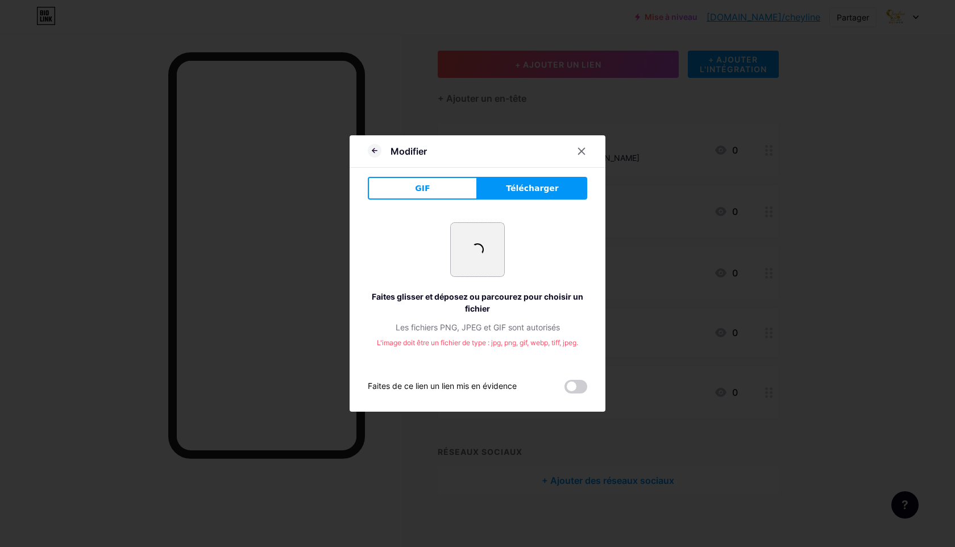
click at [467, 256] on input "file" at bounding box center [477, 249] width 53 height 53
type input "C:\fakepath\Capture d’écran [DATE] 20.18.43.png"
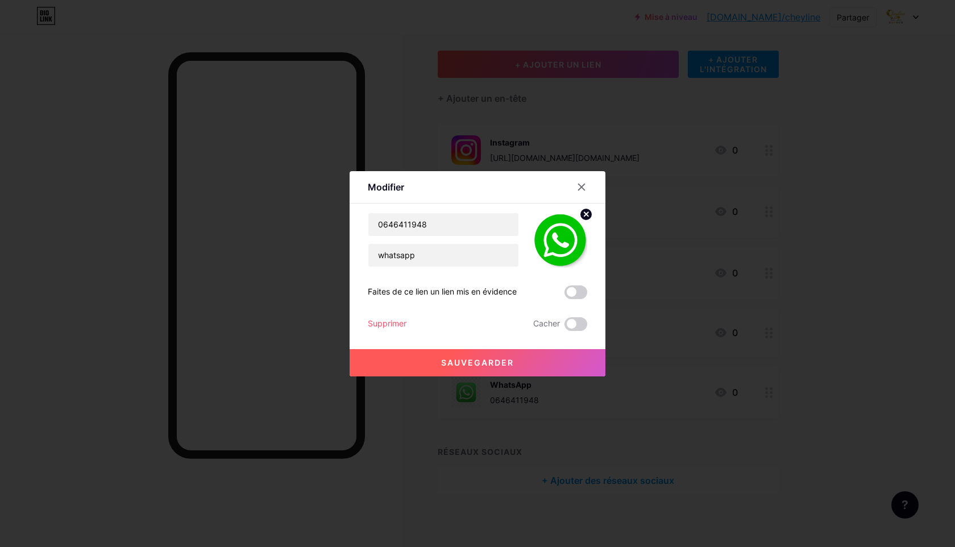
click at [472, 359] on font "Sauvegarder" at bounding box center [477, 363] width 73 height 10
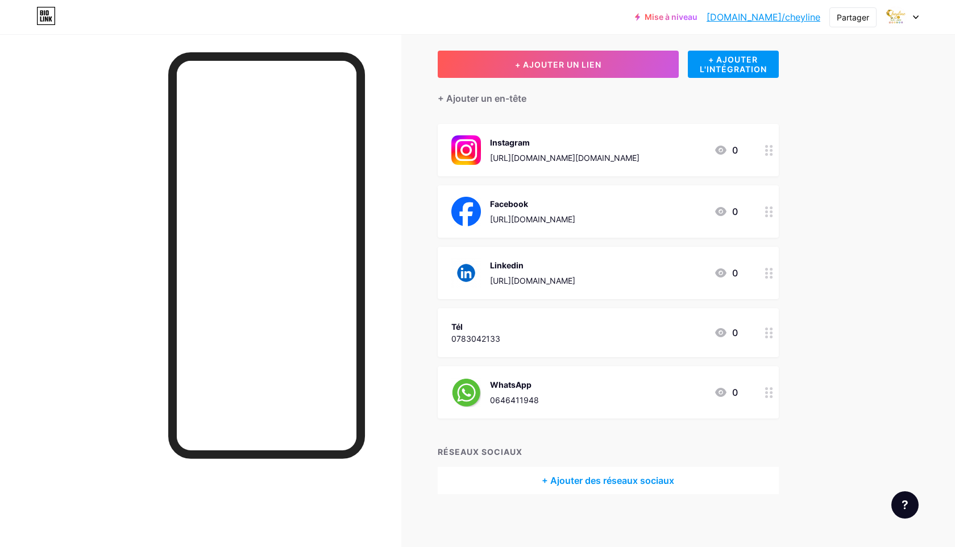
click at [492, 331] on div "Tél" at bounding box center [475, 327] width 49 height 12
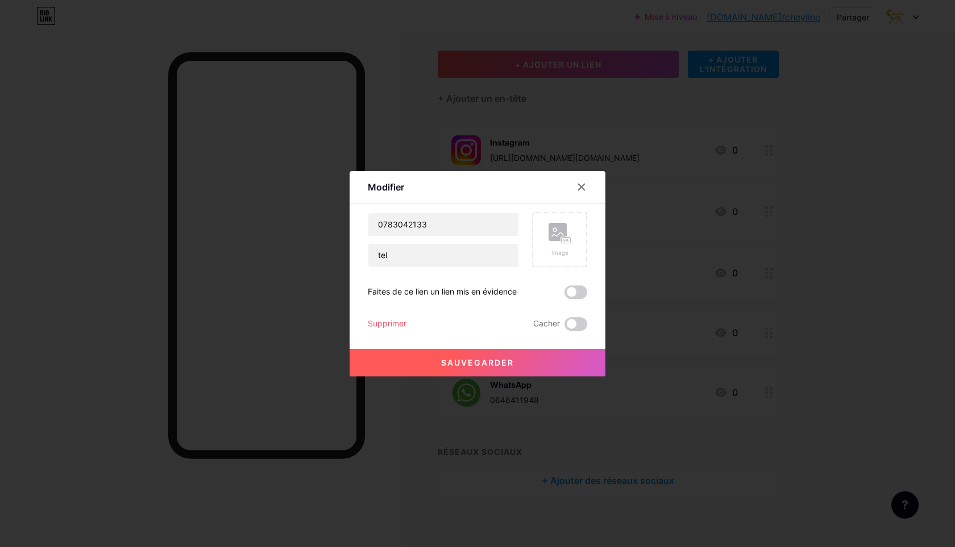
click at [553, 236] on rect at bounding box center [558, 232] width 18 height 18
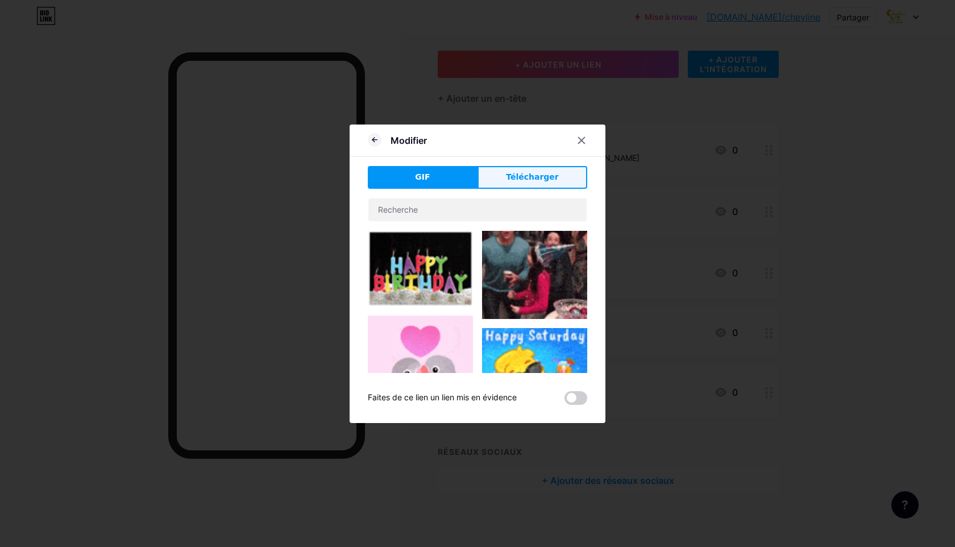
click at [510, 178] on font "Télécharger" at bounding box center [532, 176] width 53 height 9
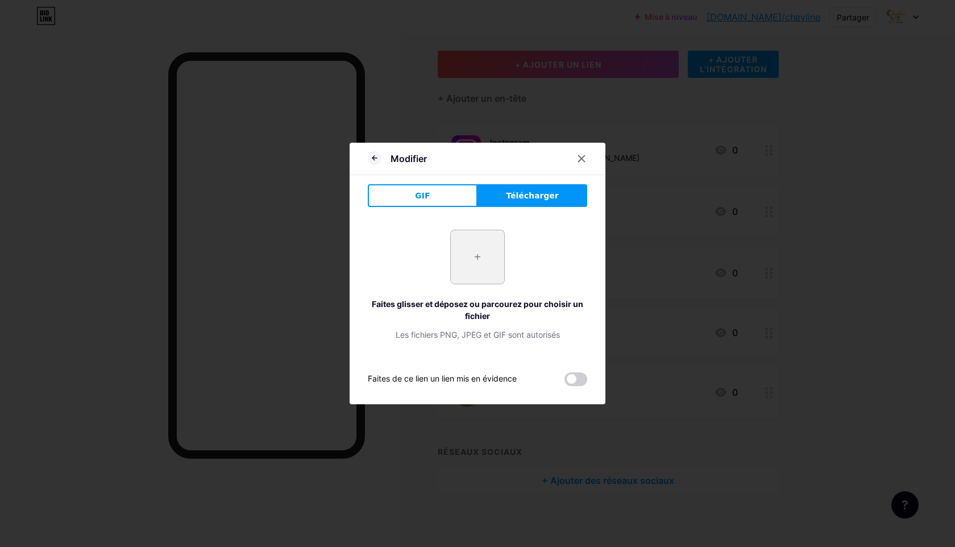
click at [470, 261] on input "file" at bounding box center [477, 256] width 53 height 53
type input "C:\fakepath\tel logo or.jpg"
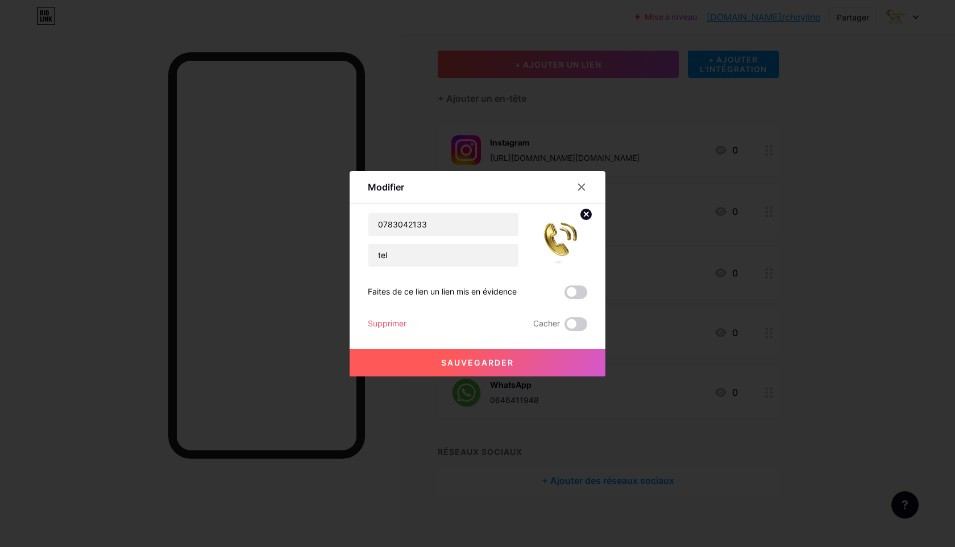
click at [504, 366] on font "Sauvegarder" at bounding box center [477, 363] width 73 height 10
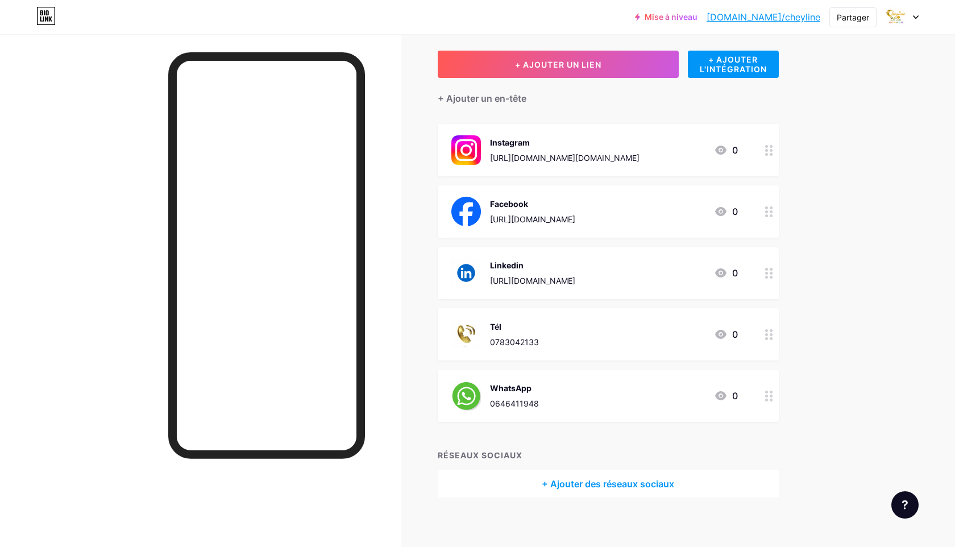
scroll to position [0, 0]
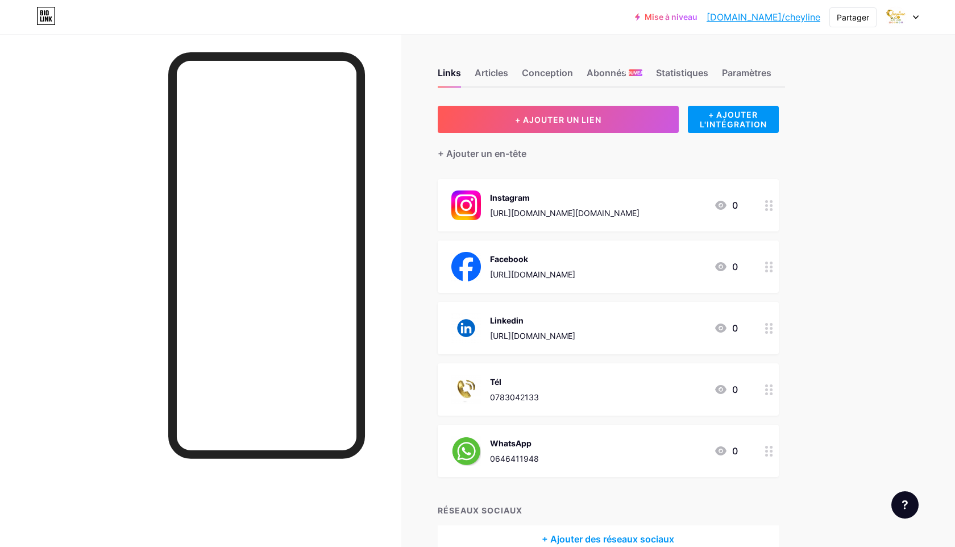
click at [801, 21] on font "[DOMAIN_NAME]/cheyline" at bounding box center [764, 16] width 114 height 11
